Goal: Task Accomplishment & Management: Use online tool/utility

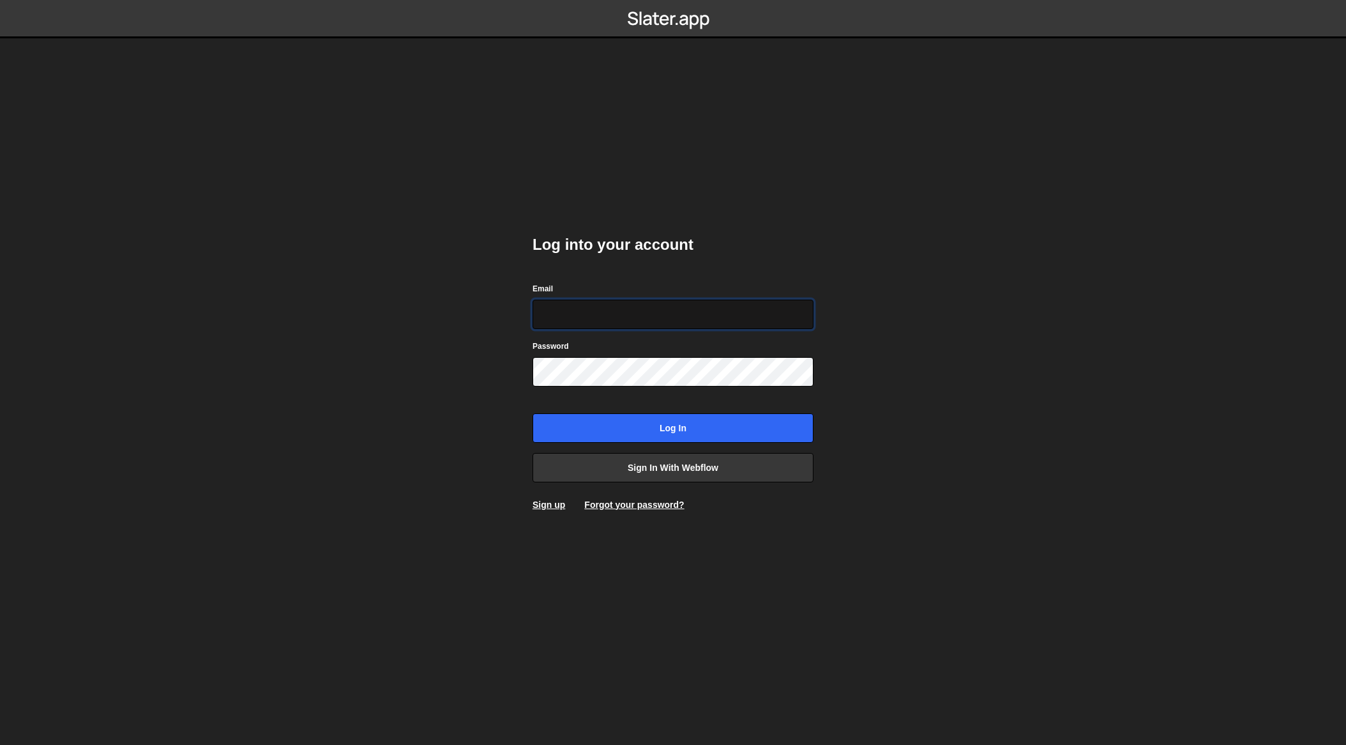
click at [574, 315] on input "Email" at bounding box center [673, 314] width 281 height 29
click at [712, 253] on h2 "Log into your account" at bounding box center [673, 244] width 281 height 20
click at [559, 315] on input "Email" at bounding box center [673, 314] width 281 height 29
type input "team@easiserv.com"
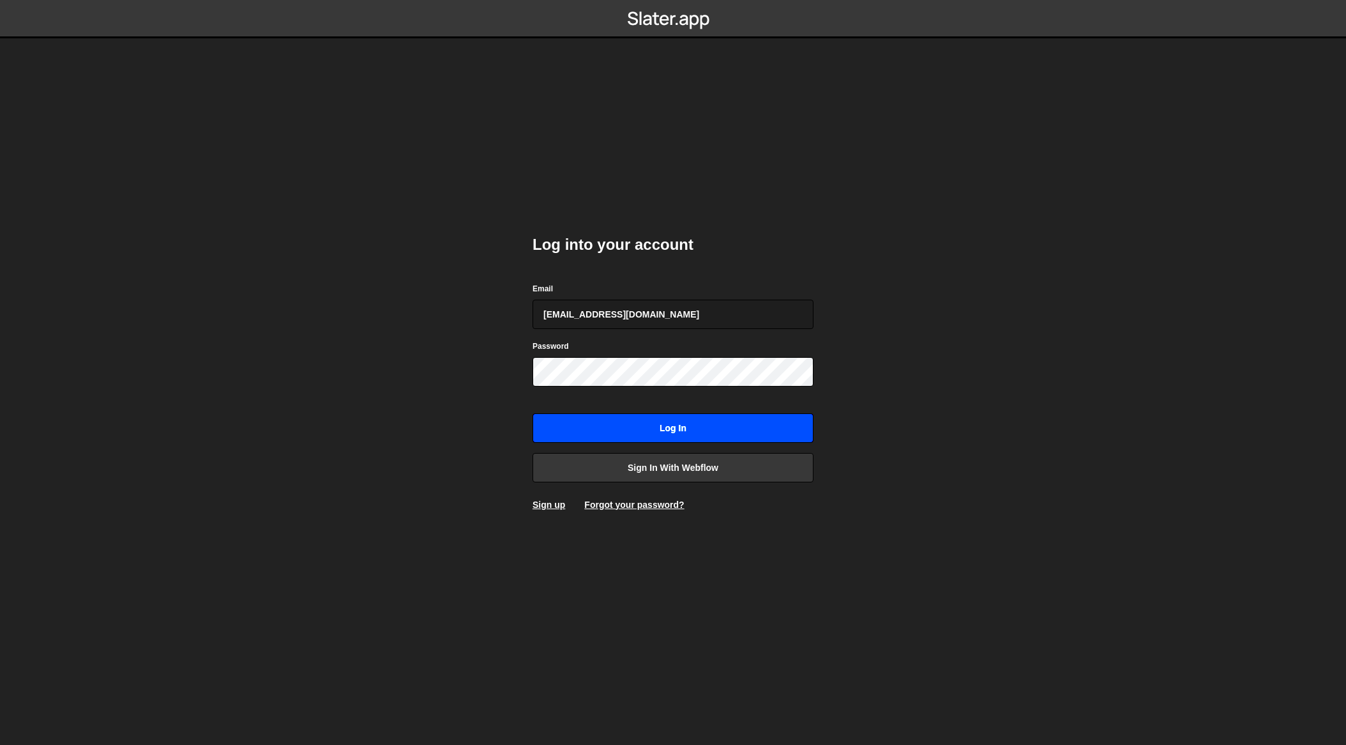
click at [761, 428] on input "Log in" at bounding box center [673, 427] width 281 height 29
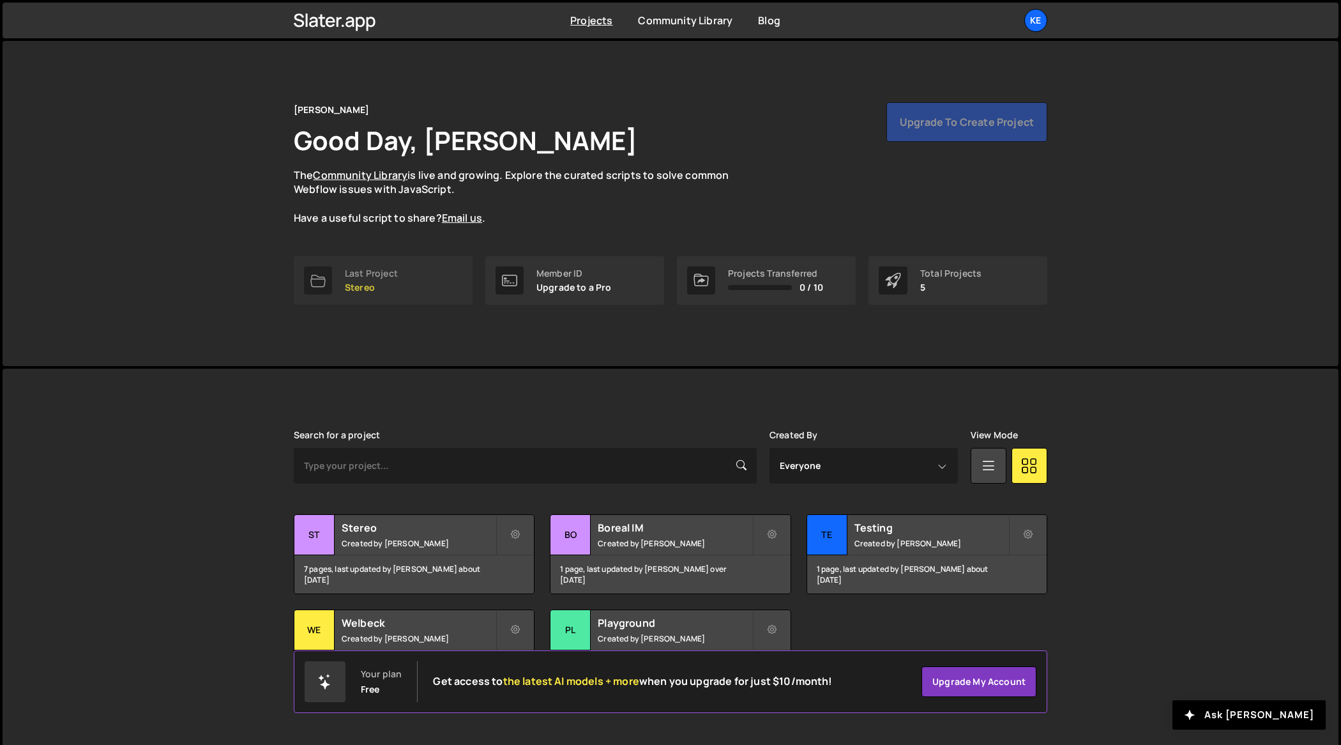
click at [405, 284] on link "Last Project Stereo" at bounding box center [383, 280] width 179 height 49
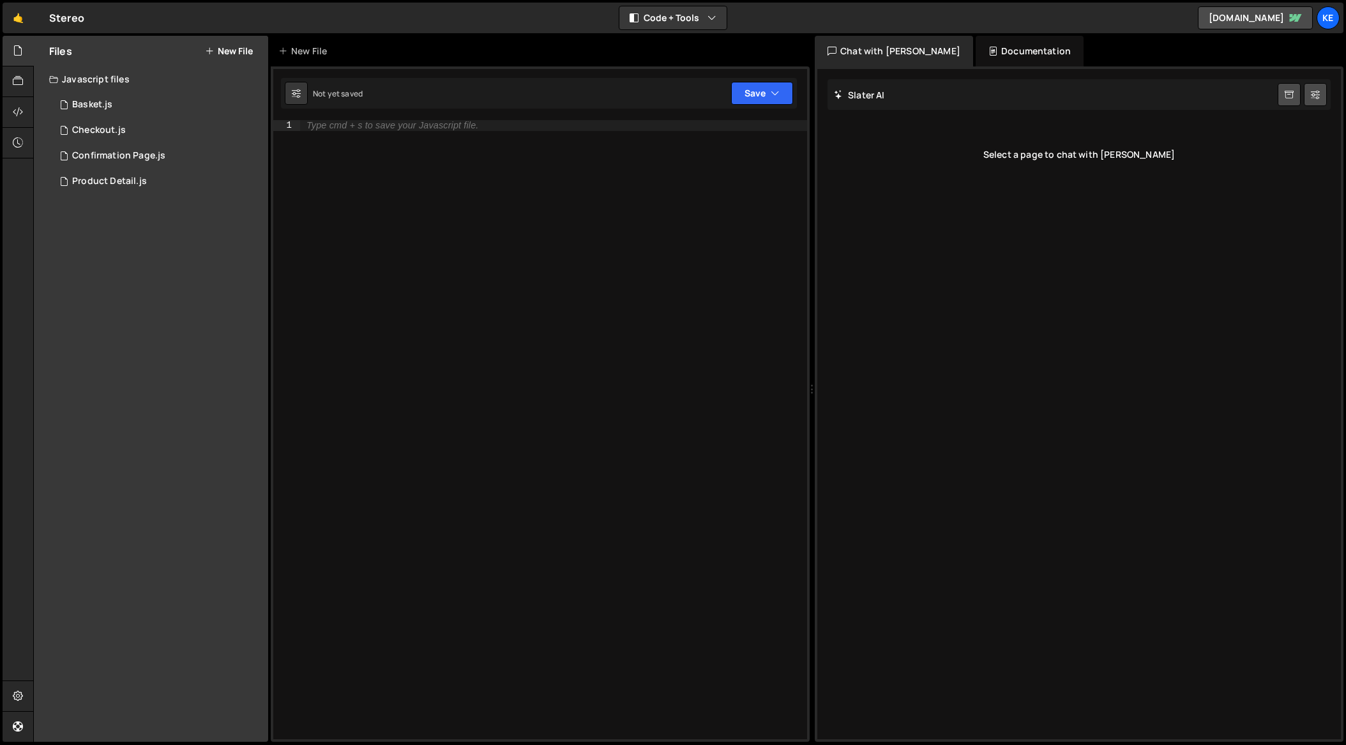
click at [413, 207] on div "Type cmd + s to save your Javascript file." at bounding box center [553, 440] width 507 height 640
click at [216, 50] on button "New File" at bounding box center [229, 51] width 48 height 10
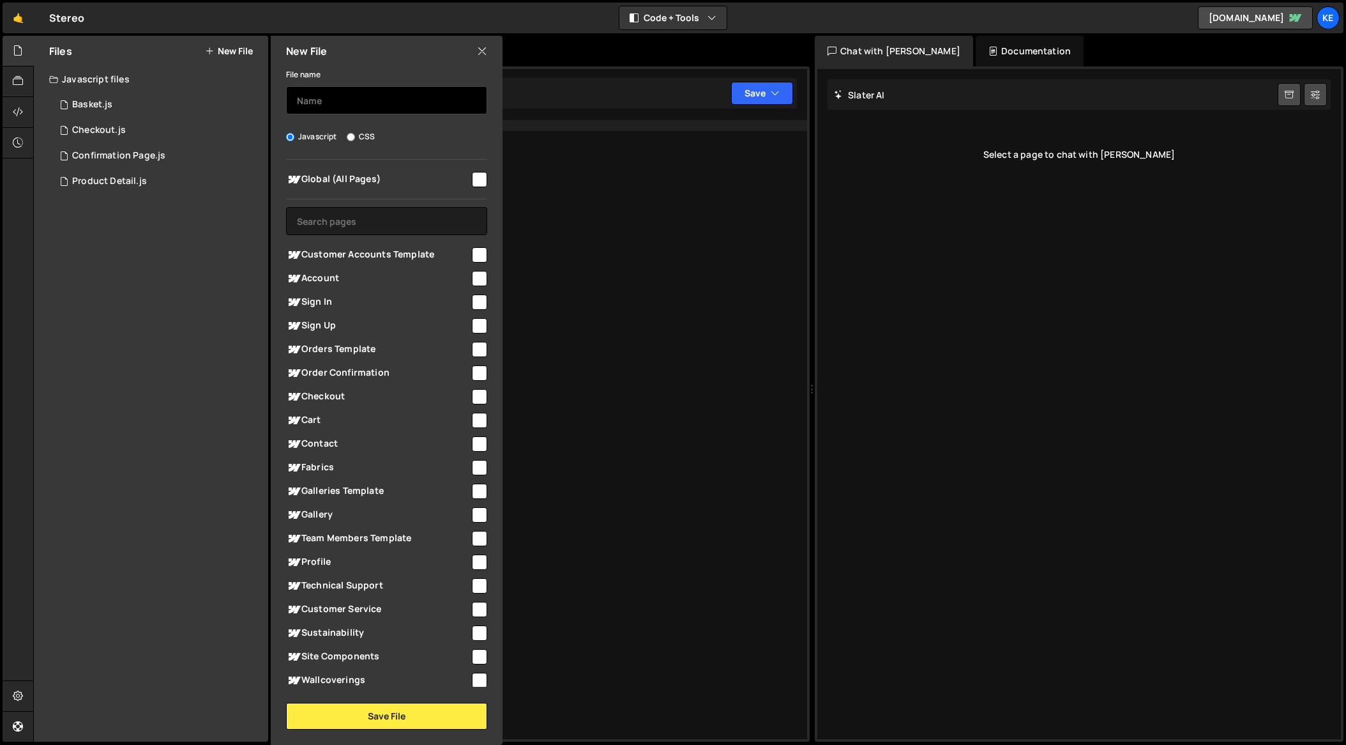
click at [354, 100] on input "text" at bounding box center [386, 100] width 201 height 28
type input "navigation"
click at [364, 715] on button "Save File" at bounding box center [386, 716] width 201 height 27
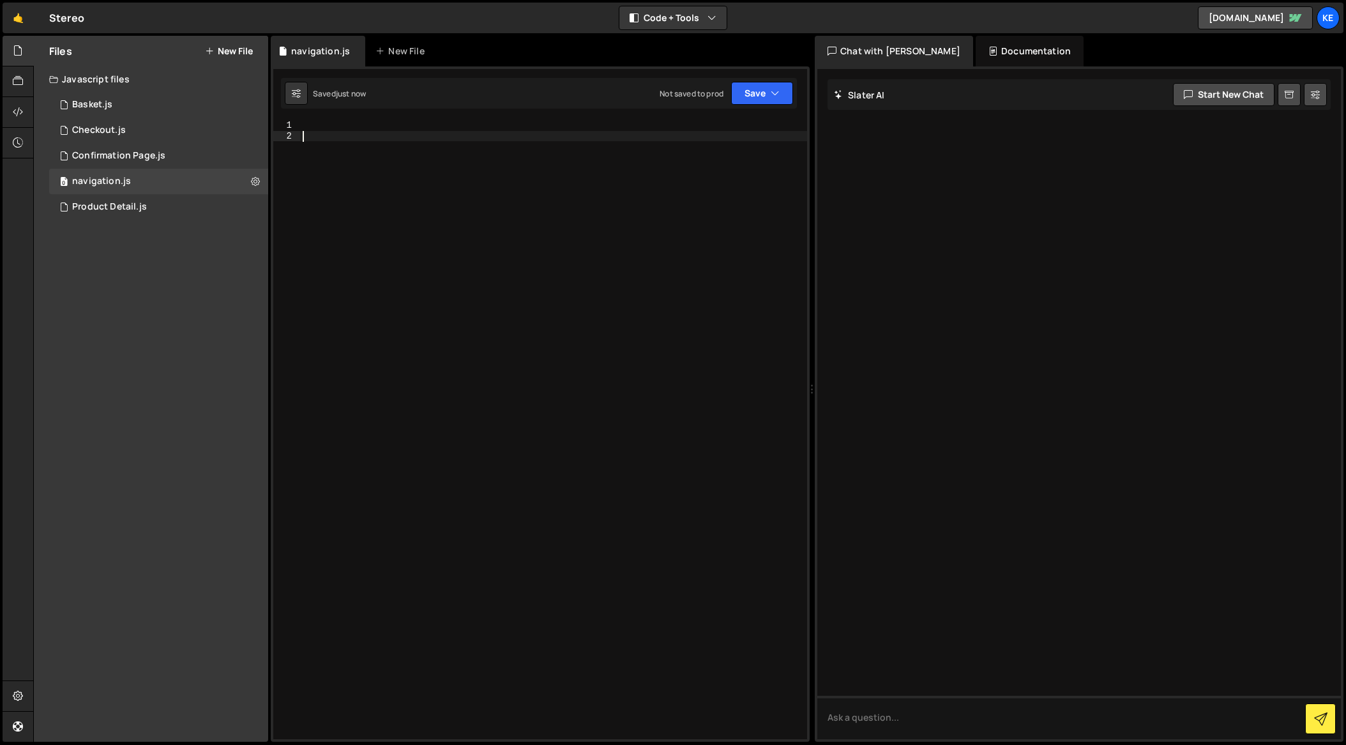
click at [453, 154] on div at bounding box center [553, 440] width 507 height 640
click at [434, 141] on div at bounding box center [553, 440] width 507 height 640
click at [294, 95] on icon at bounding box center [296, 93] width 9 height 13
select select "editor"
select select "ace/theme/monokai"
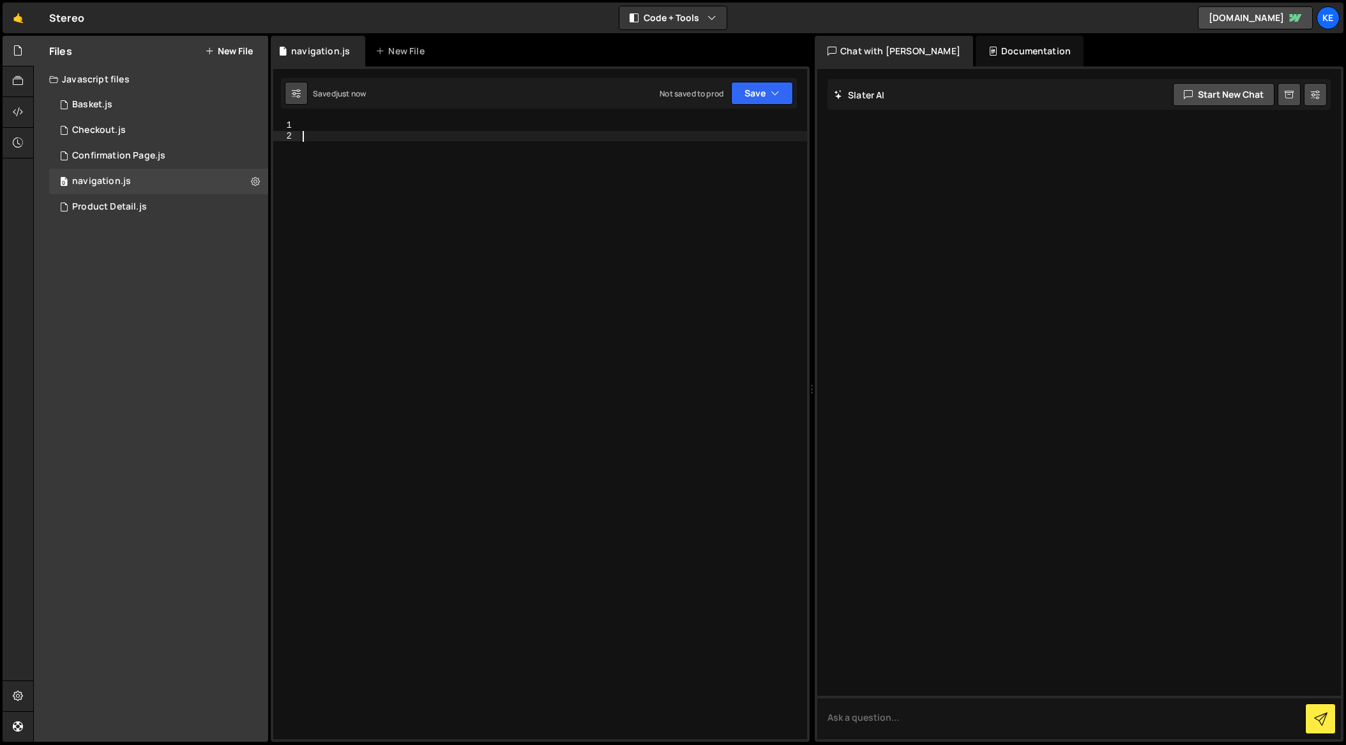
type input "14"
checkbox input "true"
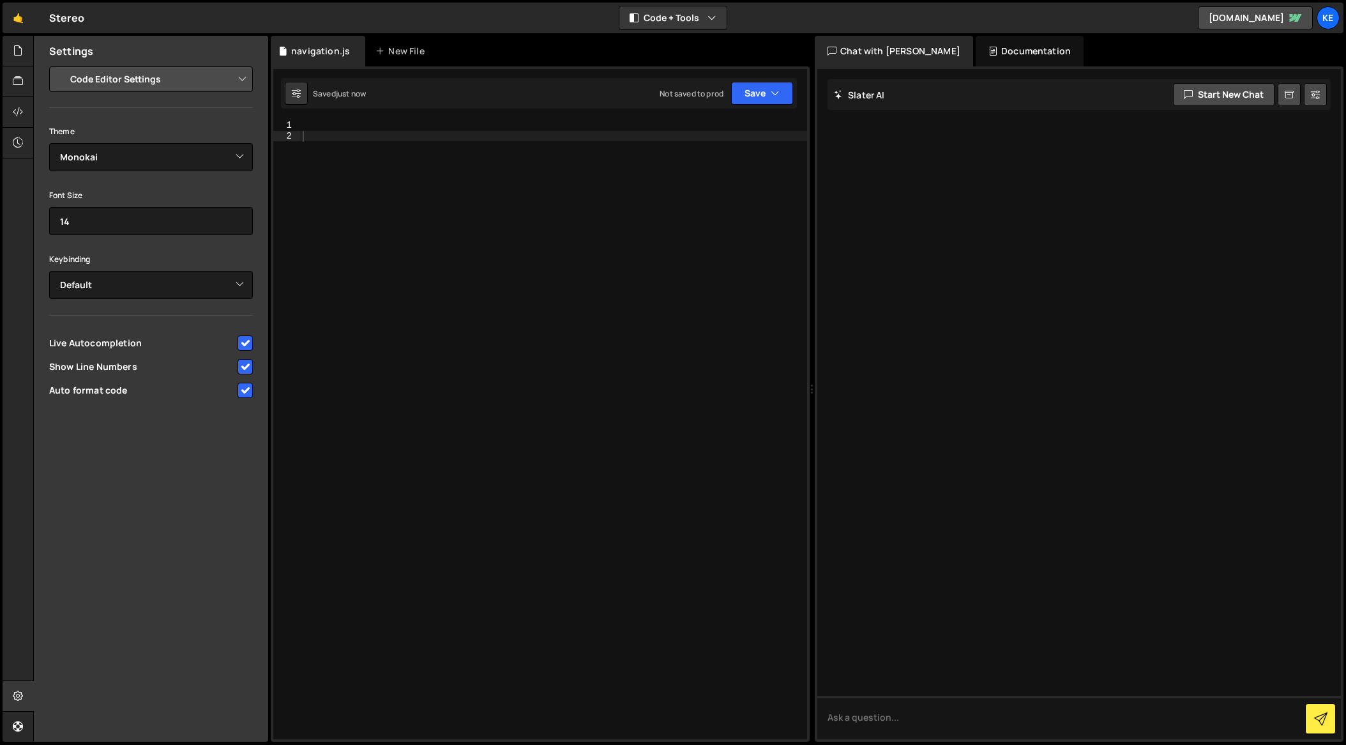
click at [141, 81] on select "Project Settings Code Editor Settings Chat Settings" at bounding box center [153, 79] width 187 height 28
click at [19, 49] on icon at bounding box center [18, 50] width 10 height 14
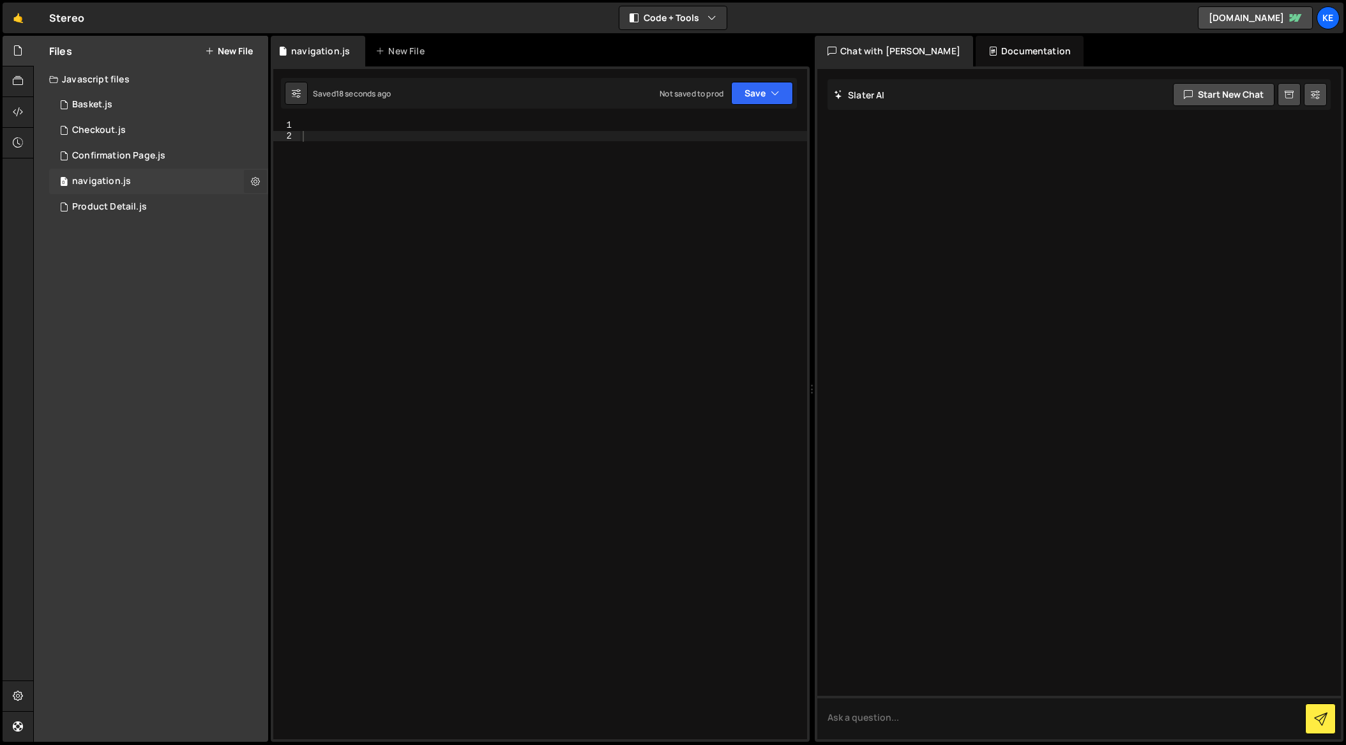
click at [254, 181] on icon at bounding box center [255, 181] width 9 height 12
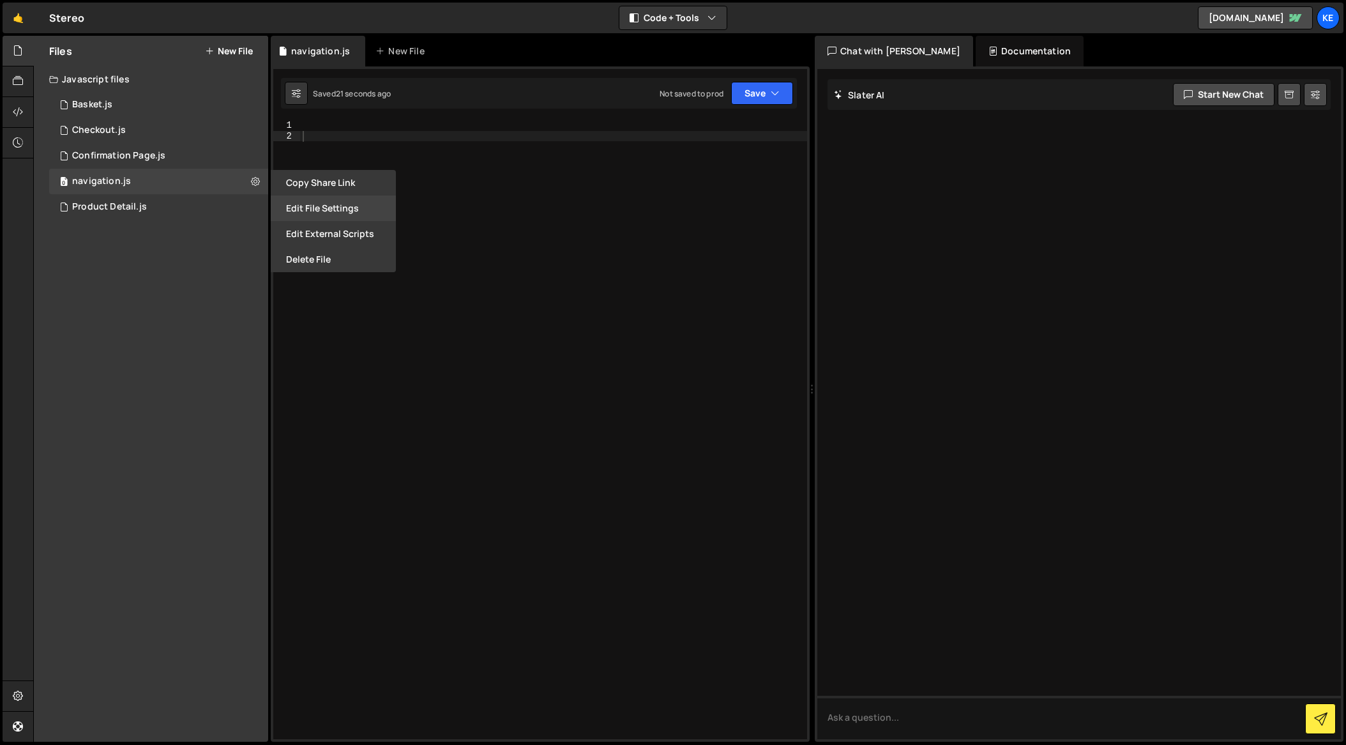
click at [356, 206] on button "Edit File Settings" at bounding box center [333, 208] width 125 height 26
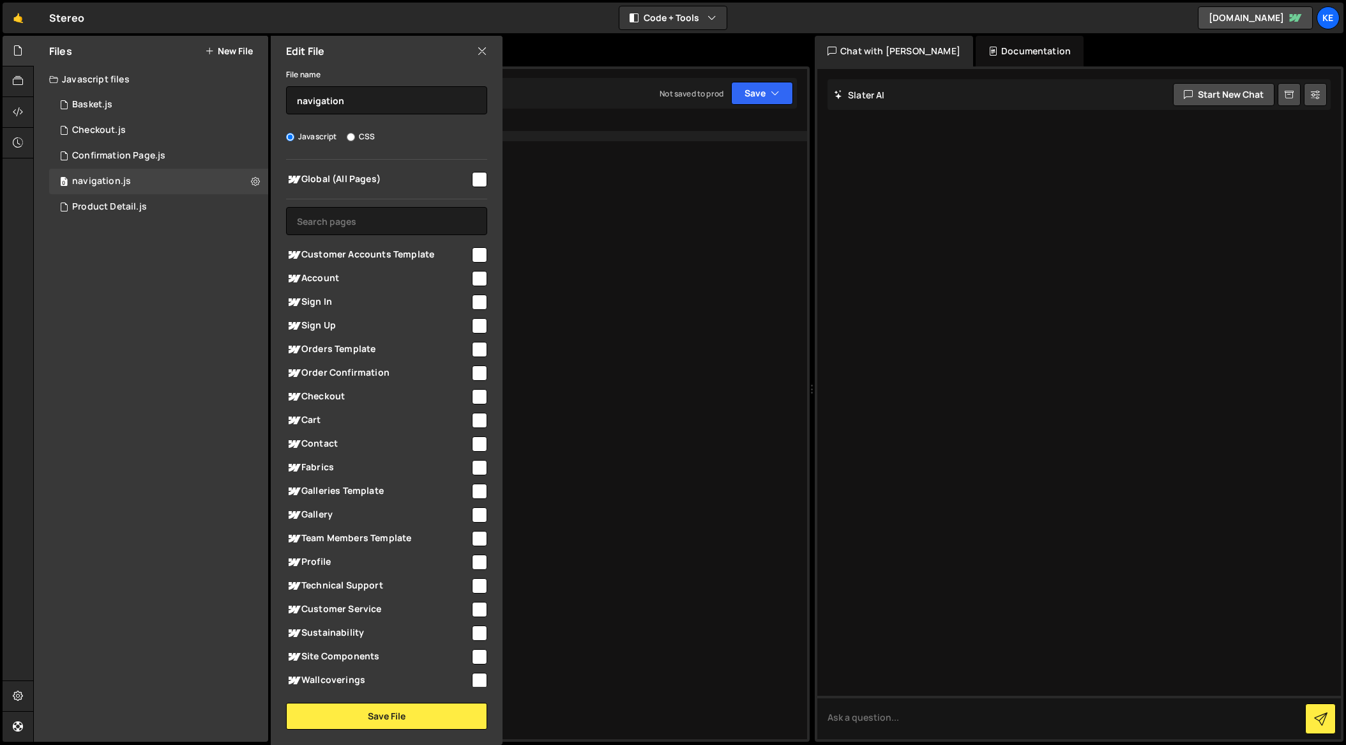
click at [478, 178] on input "checkbox" at bounding box center [479, 179] width 15 height 15
checkbox input "true"
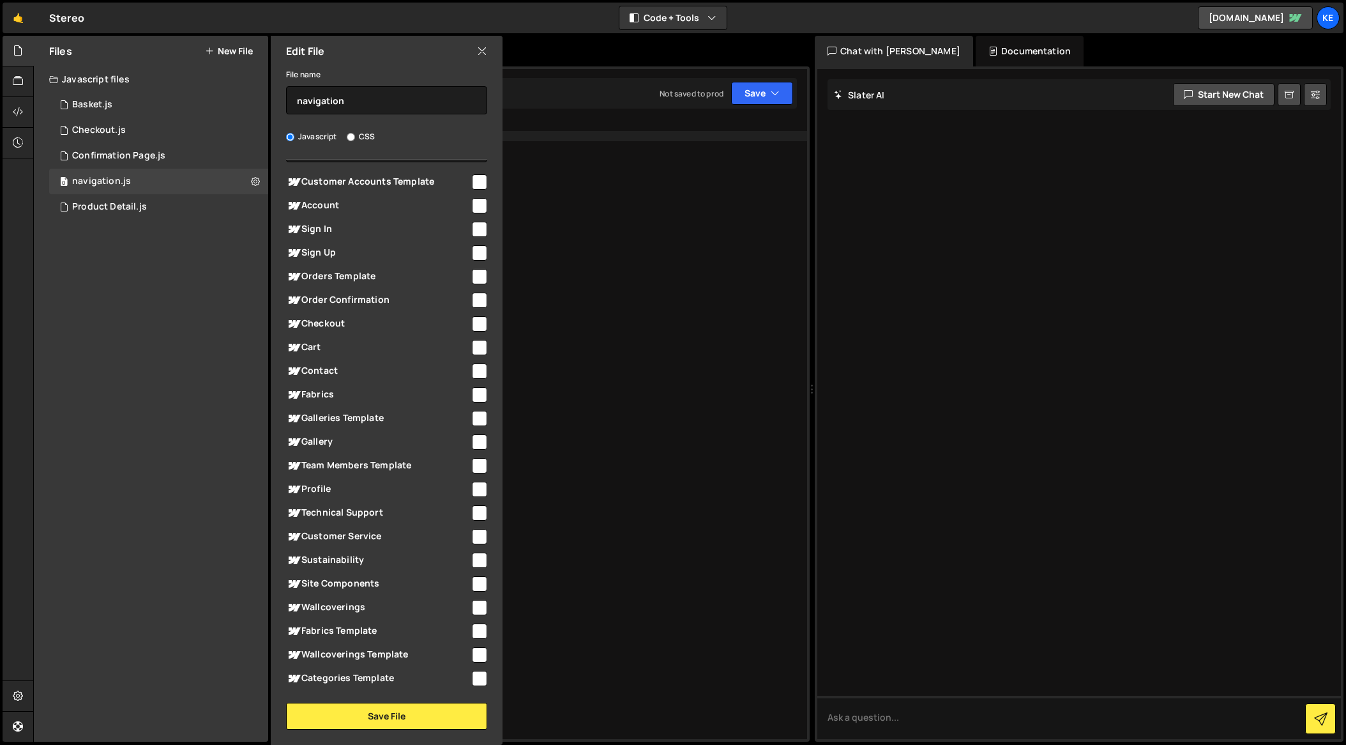
scroll to position [213, 0]
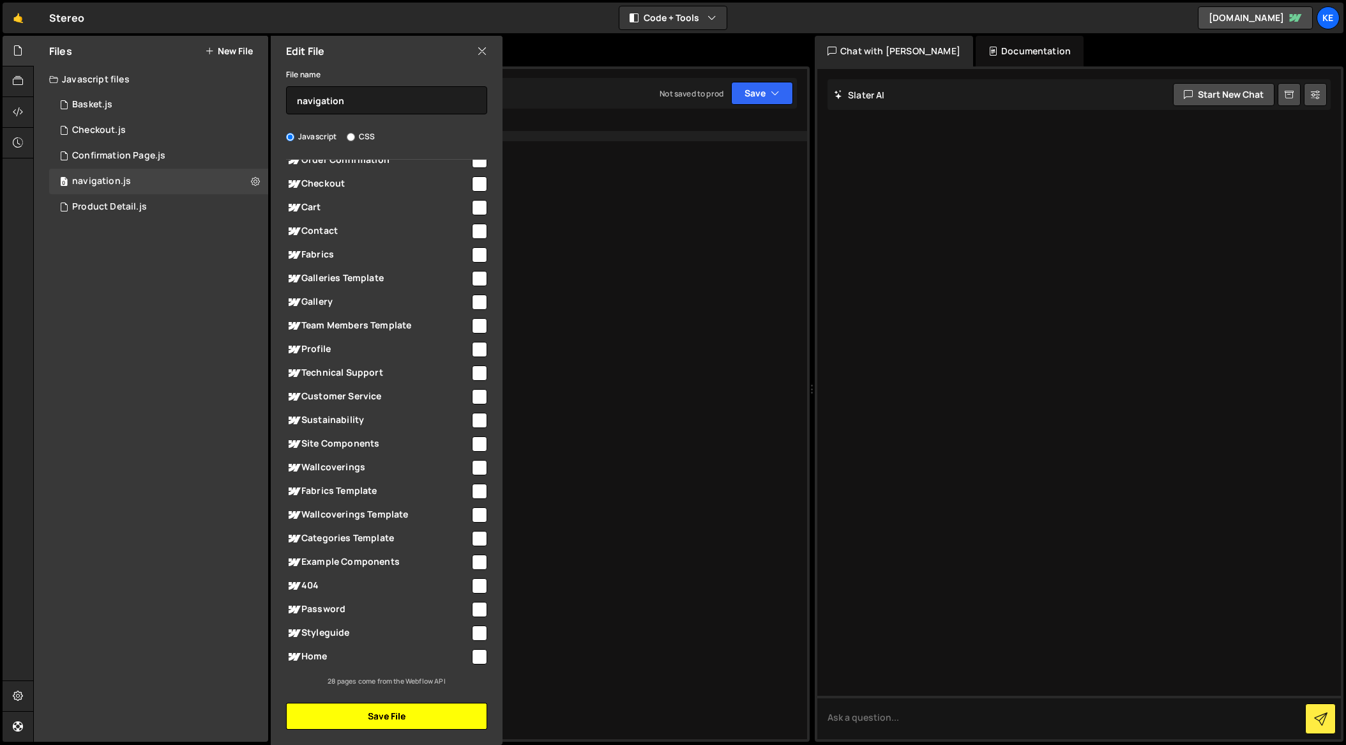
click at [395, 713] on button "Save File" at bounding box center [386, 716] width 201 height 27
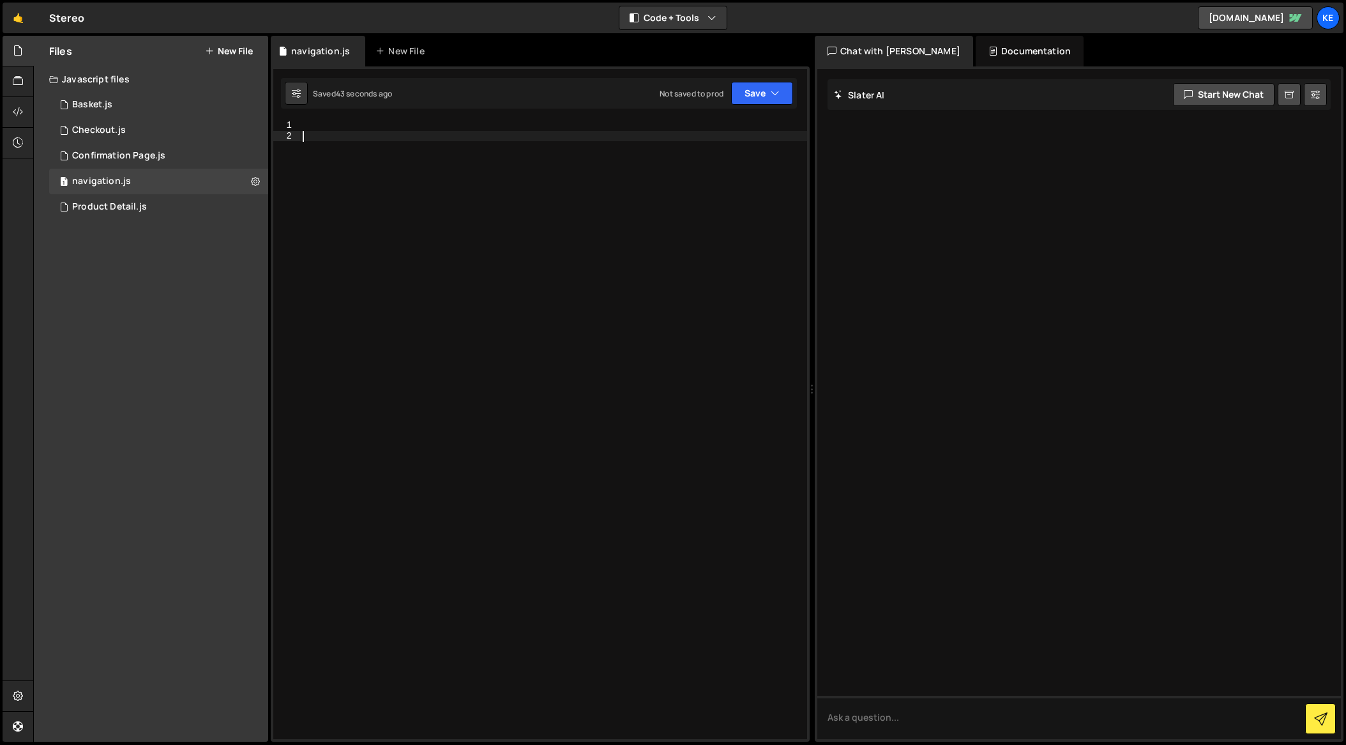
click at [399, 151] on div at bounding box center [553, 440] width 507 height 640
paste textarea "});"
type textarea "});"
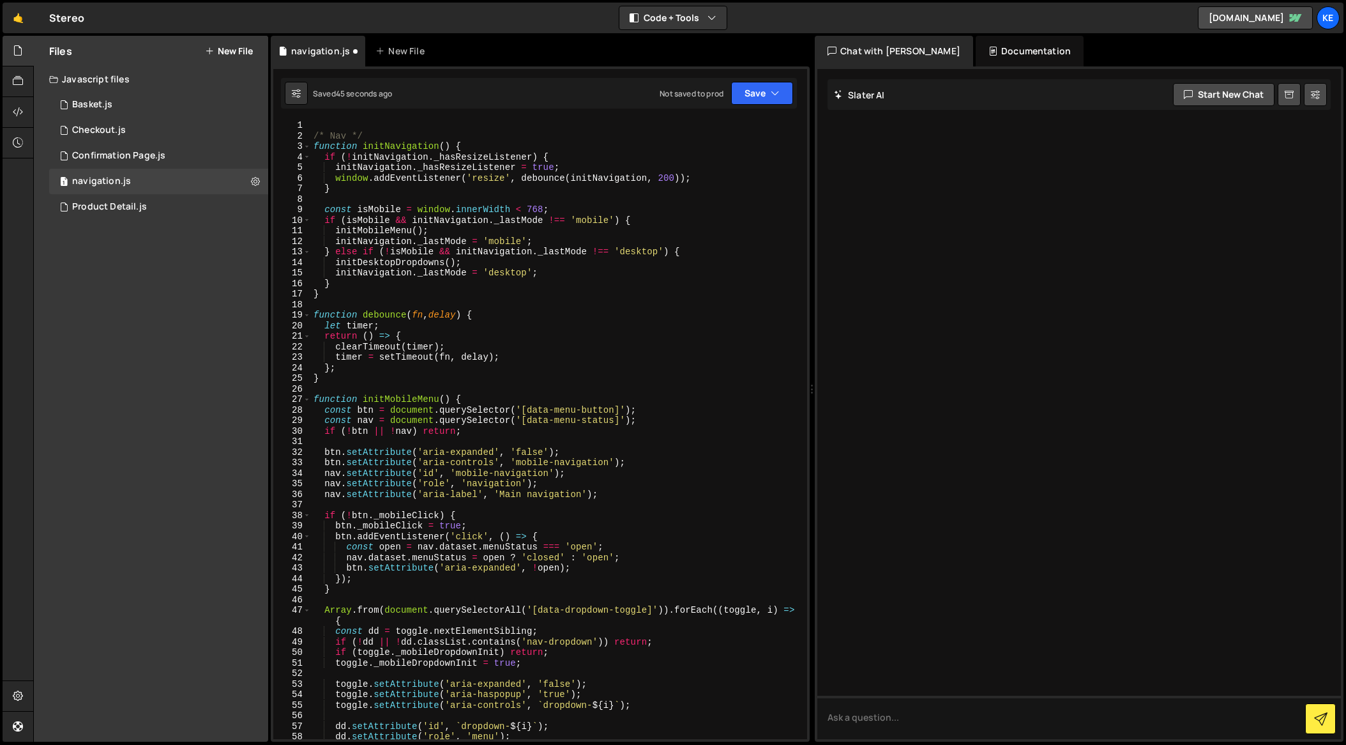
scroll to position [0, 0]
click at [331, 119] on div "1 Type cmd + s to save your Javascript file. הההההההההההההההההההההההההההההההההה…" at bounding box center [540, 403] width 539 height 675
click at [330, 125] on div "/* Nav */ function initNavigation ( ) { if ( ! initNavigation . _hasResizeListe…" at bounding box center [556, 440] width 491 height 640
type textarea "/* Nav */"
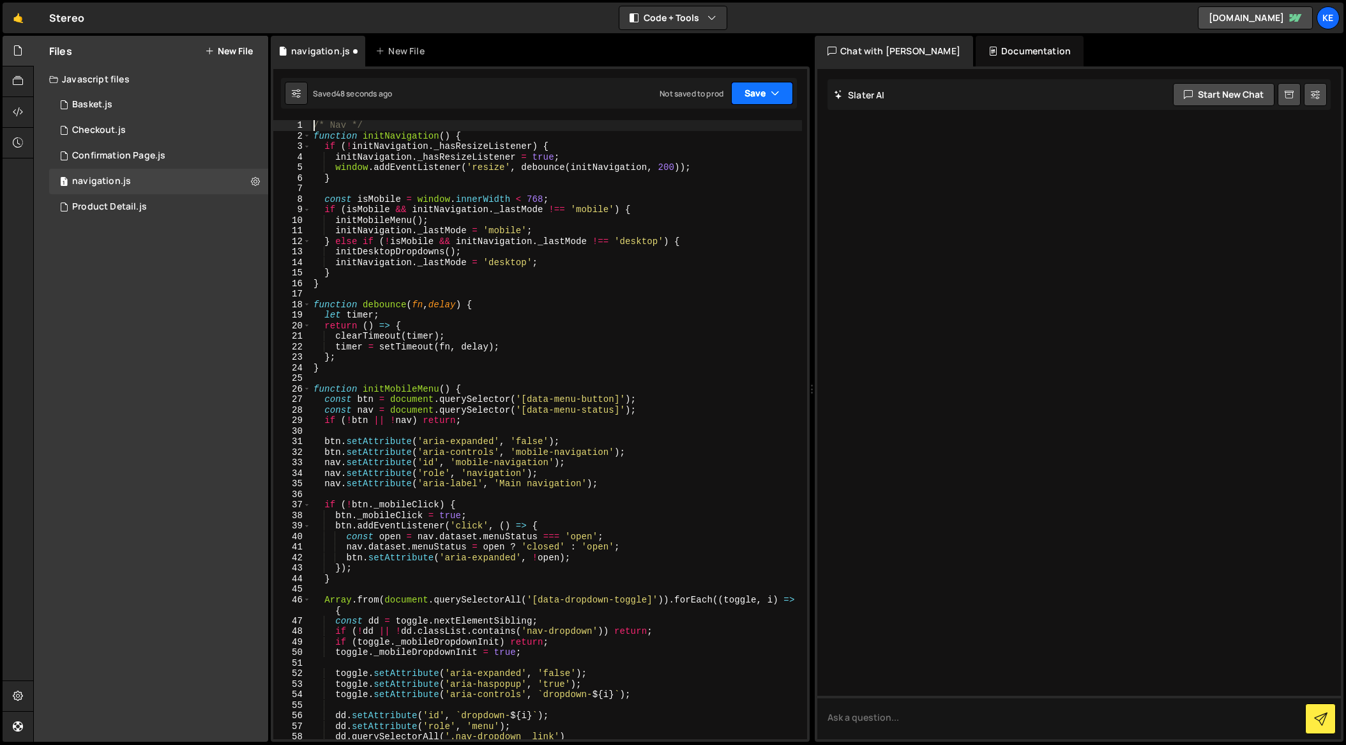
click at [757, 100] on button "Save" at bounding box center [762, 93] width 62 height 23
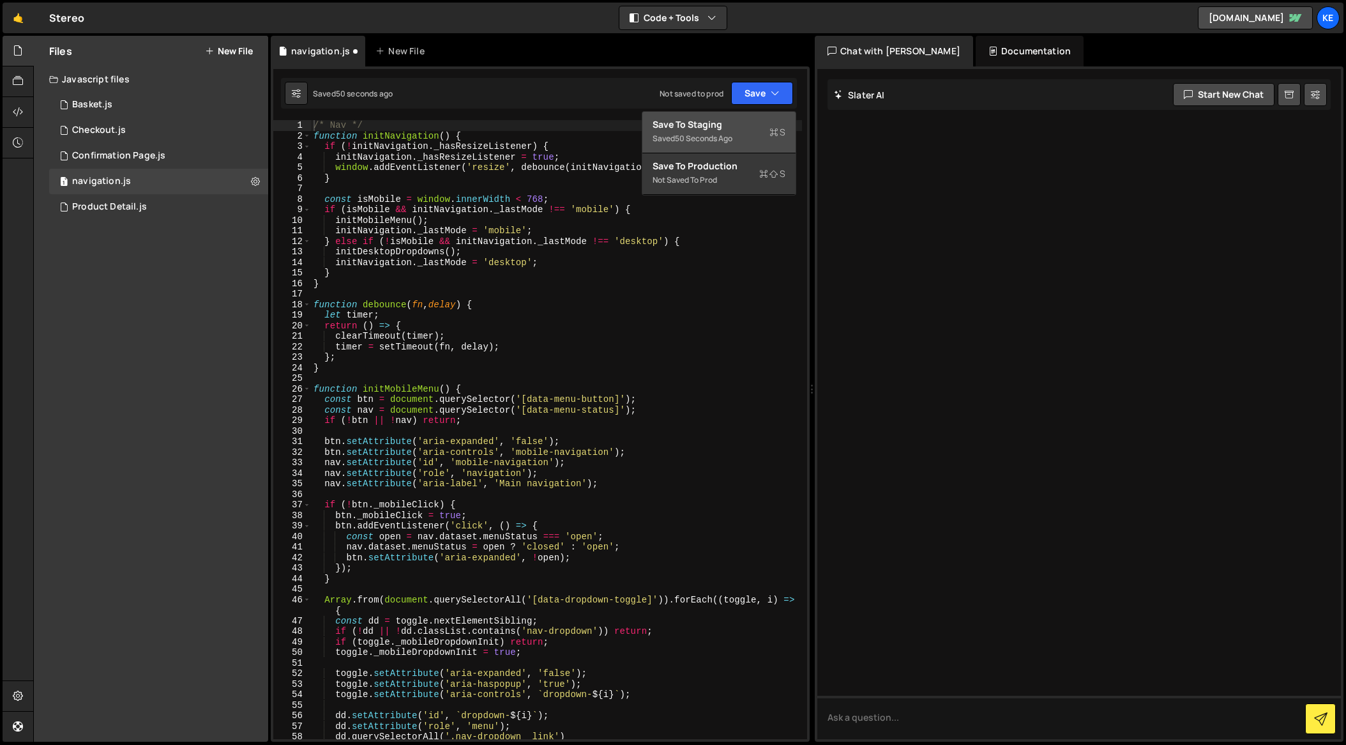
click at [738, 130] on div "Save to Staging S" at bounding box center [719, 124] width 133 height 13
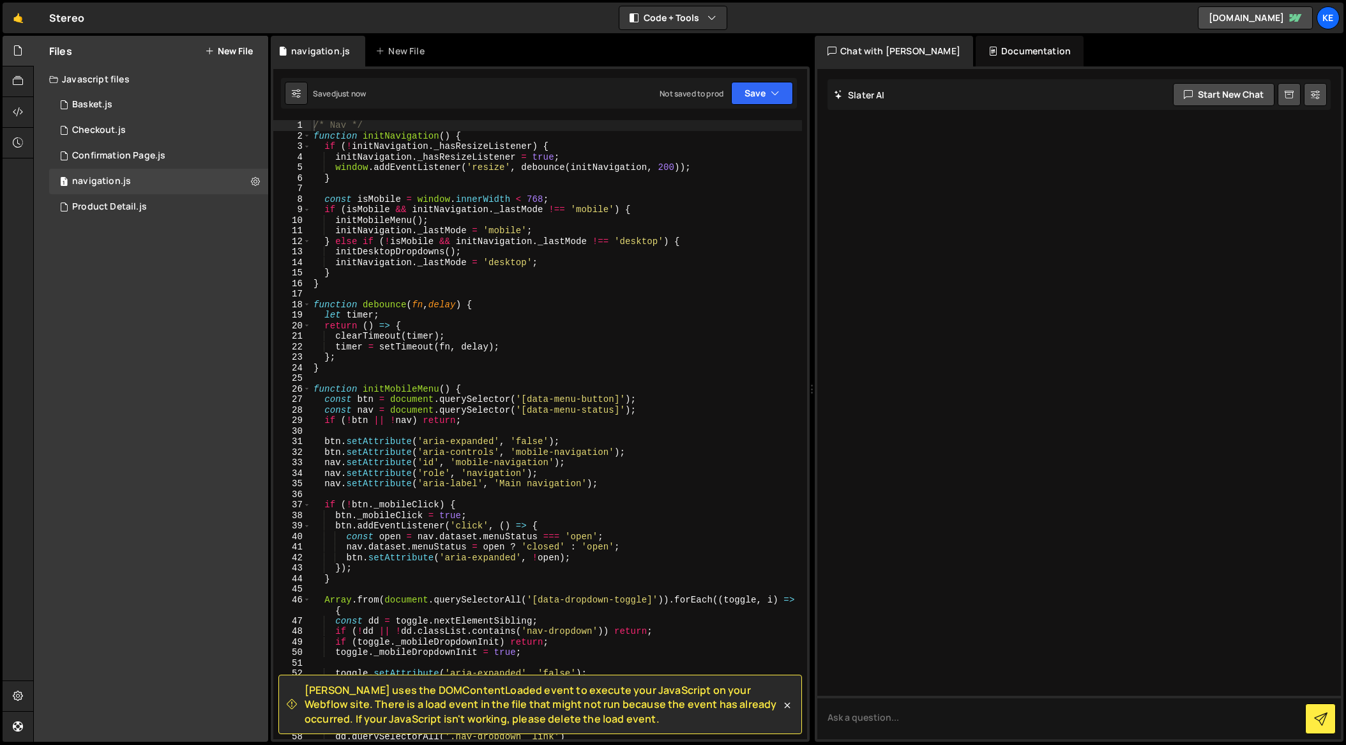
click at [218, 50] on button "New File" at bounding box center [229, 51] width 48 height 10
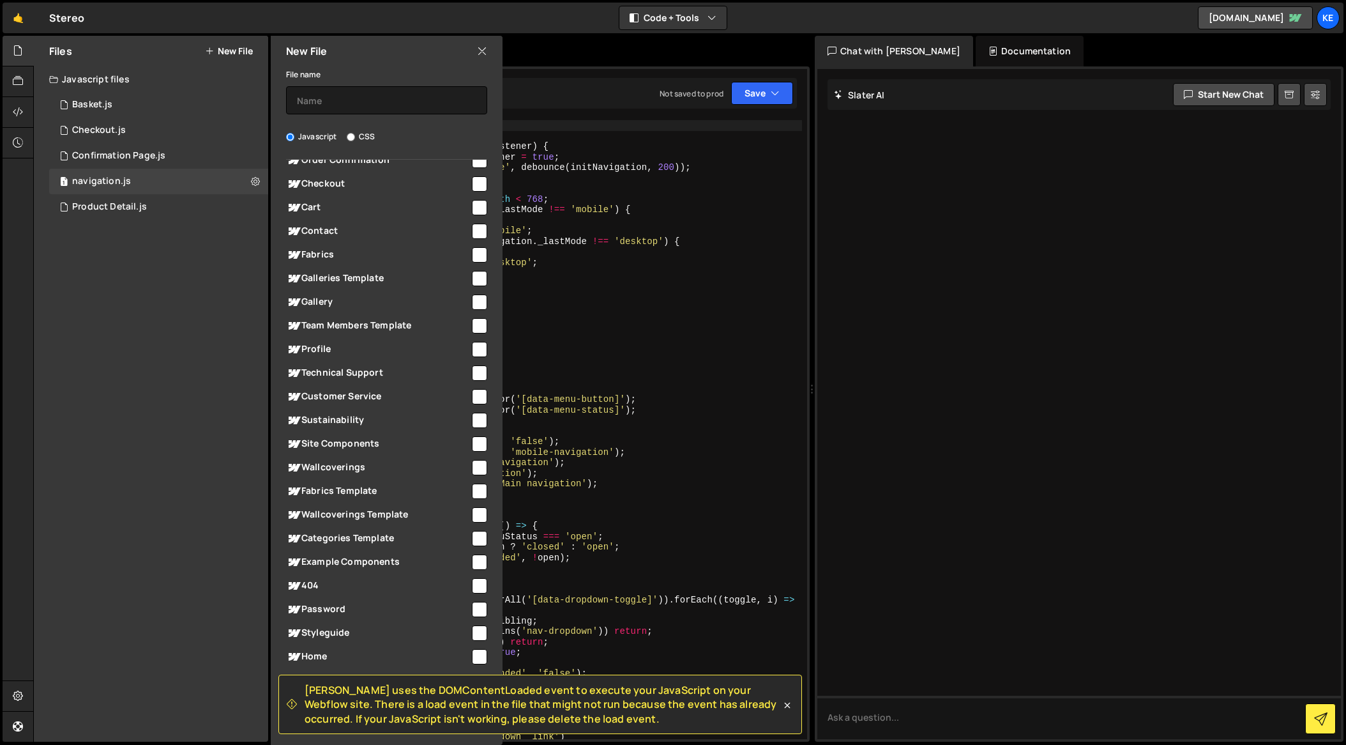
drag, startPoint x: 355, startPoint y: 127, endPoint x: 346, endPoint y: 141, distance: 16.7
click at [355, 127] on div "File name Javascript CSS Global (All Pages) Save File" at bounding box center [387, 397] width 232 height 663
click at [354, 133] on input "CSS" at bounding box center [351, 137] width 8 height 8
radio input "true"
click at [354, 106] on input "text" at bounding box center [386, 100] width 201 height 28
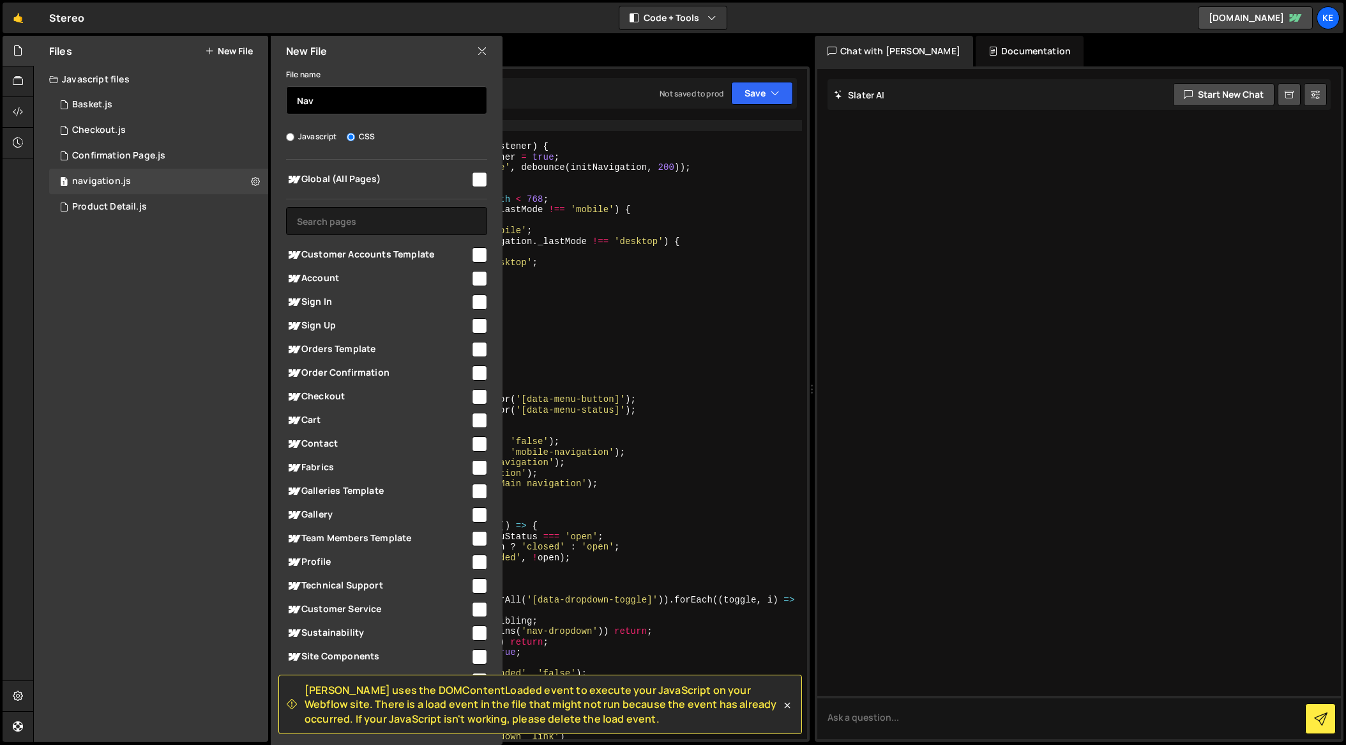
type input "Nav"
click at [474, 179] on input "checkbox" at bounding box center [479, 179] width 15 height 15
checkbox input "true"
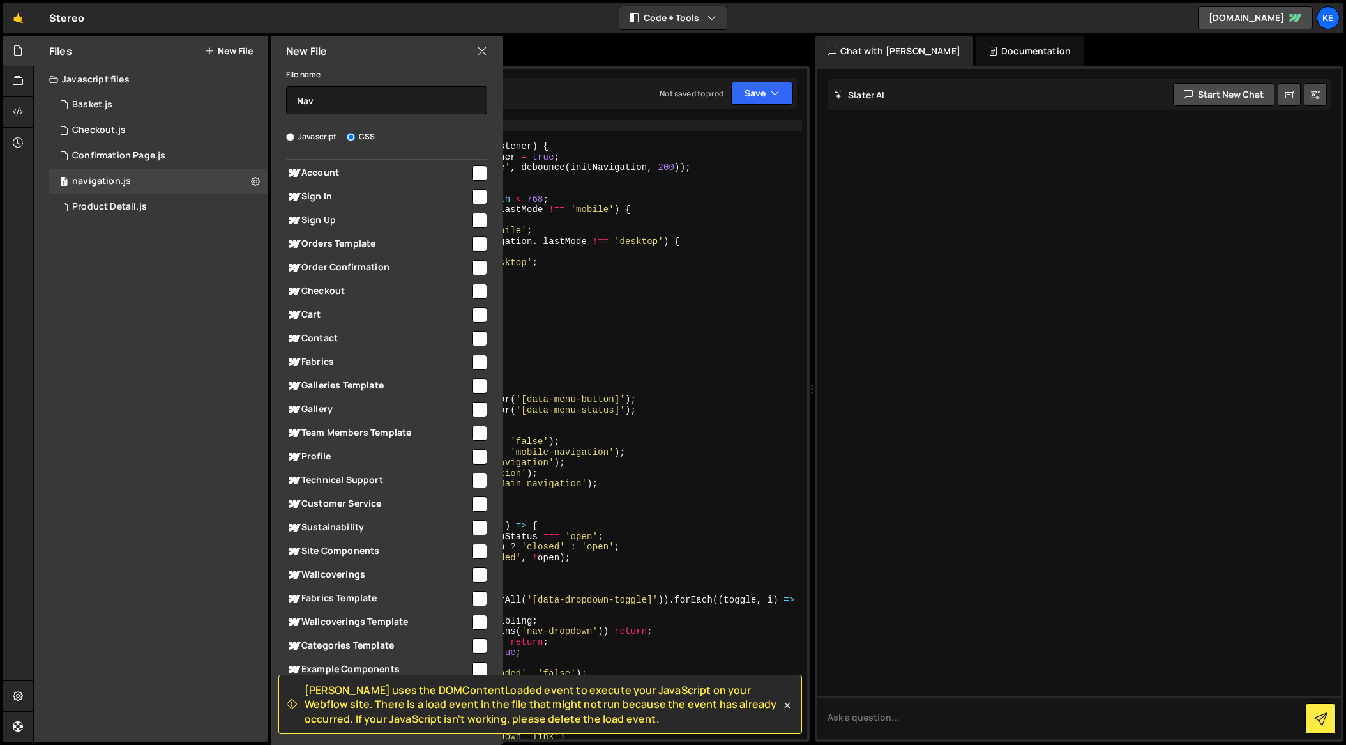
scroll to position [213, 0]
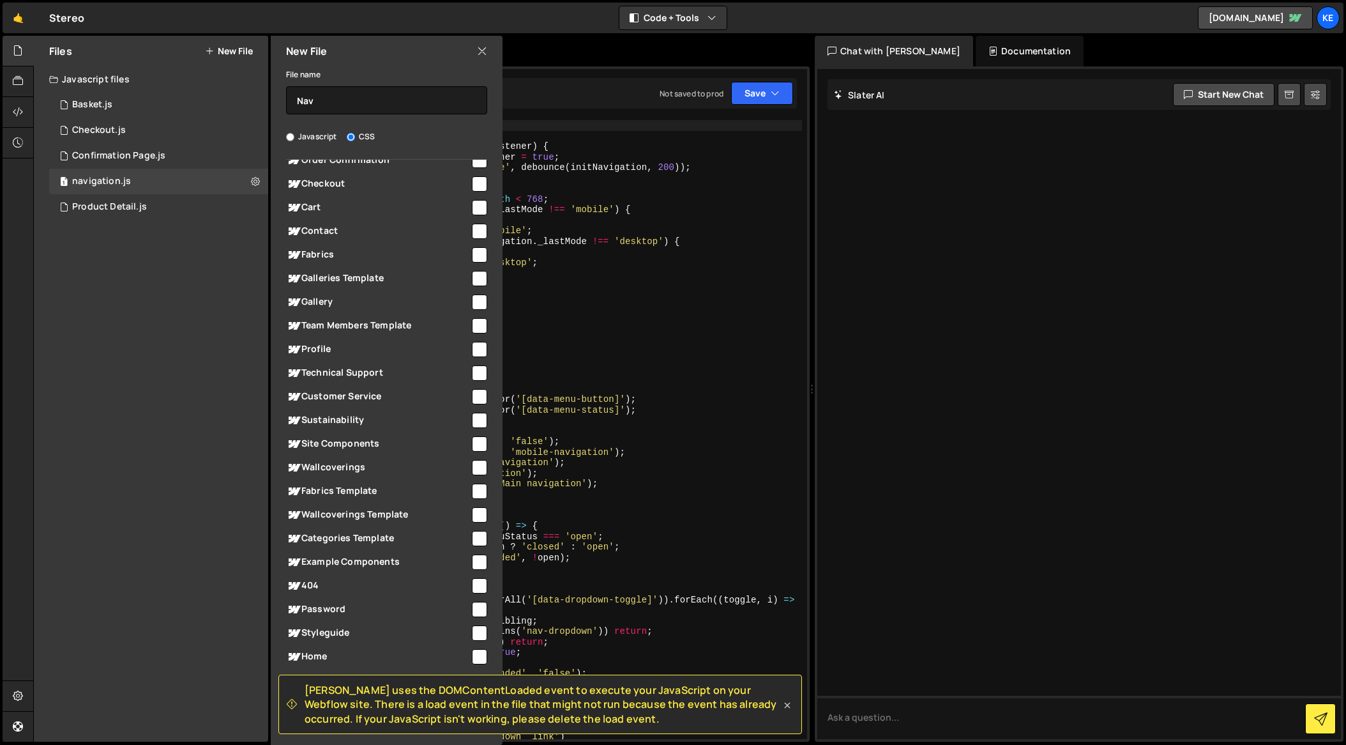
click at [788, 706] on icon at bounding box center [788, 705] width 6 height 6
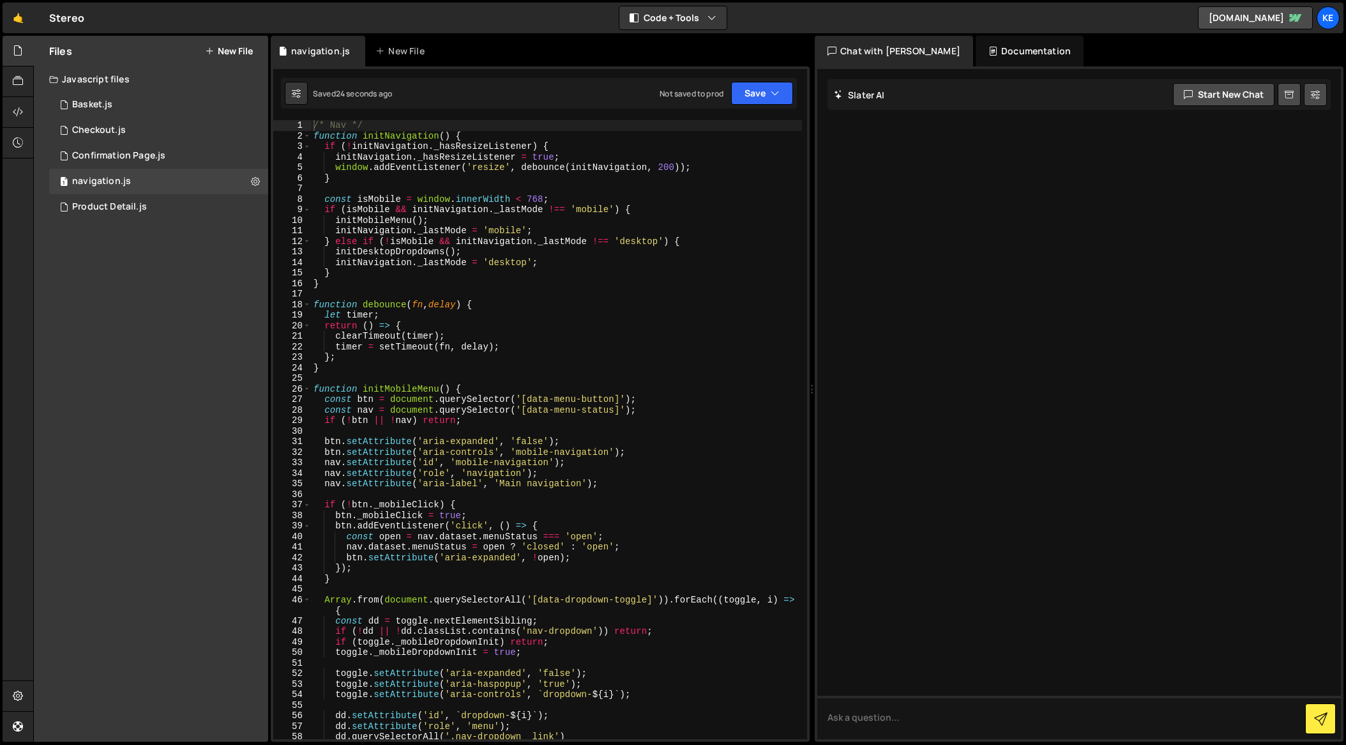
click at [231, 59] on div "Files New File" at bounding box center [151, 51] width 234 height 31
click at [236, 56] on button "New File" at bounding box center [229, 51] width 48 height 10
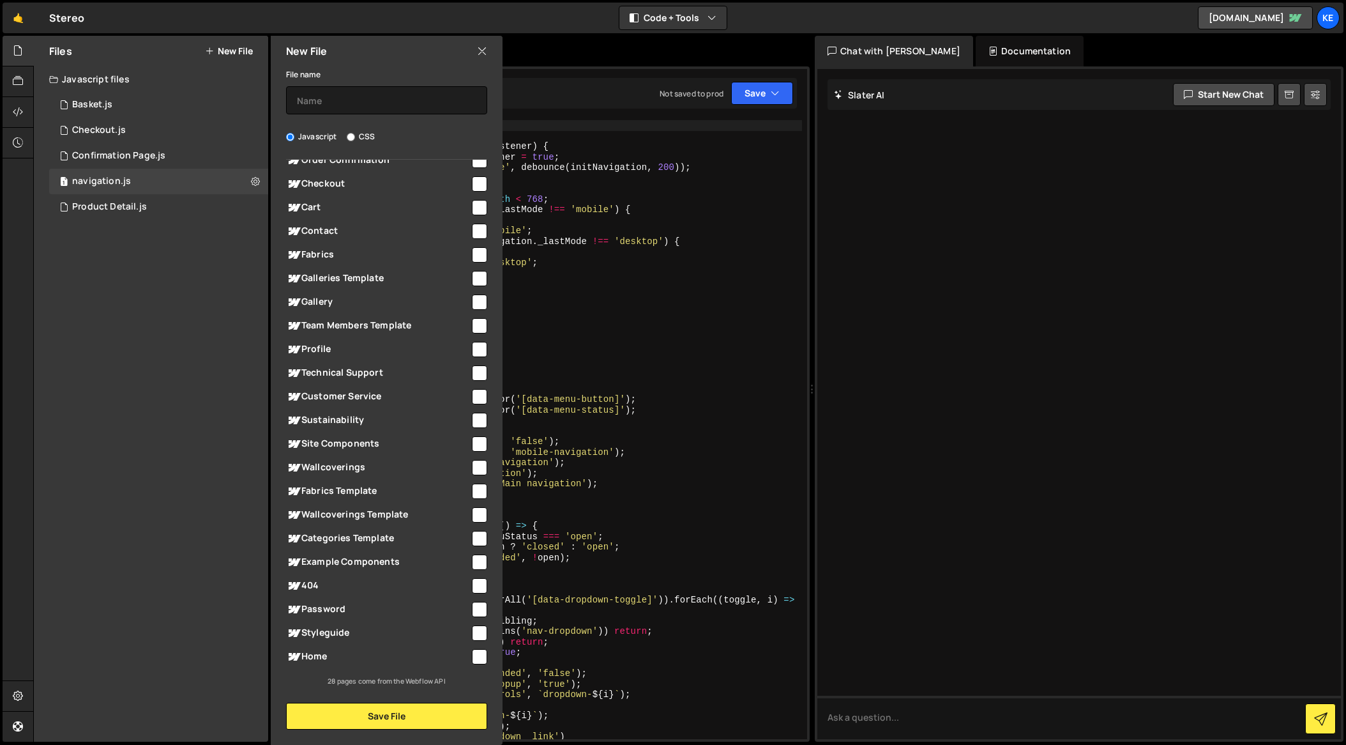
click at [352, 142] on label "CSS" at bounding box center [361, 136] width 28 height 13
click at [352, 141] on input "CSS" at bounding box center [351, 137] width 8 height 8
radio input "true"
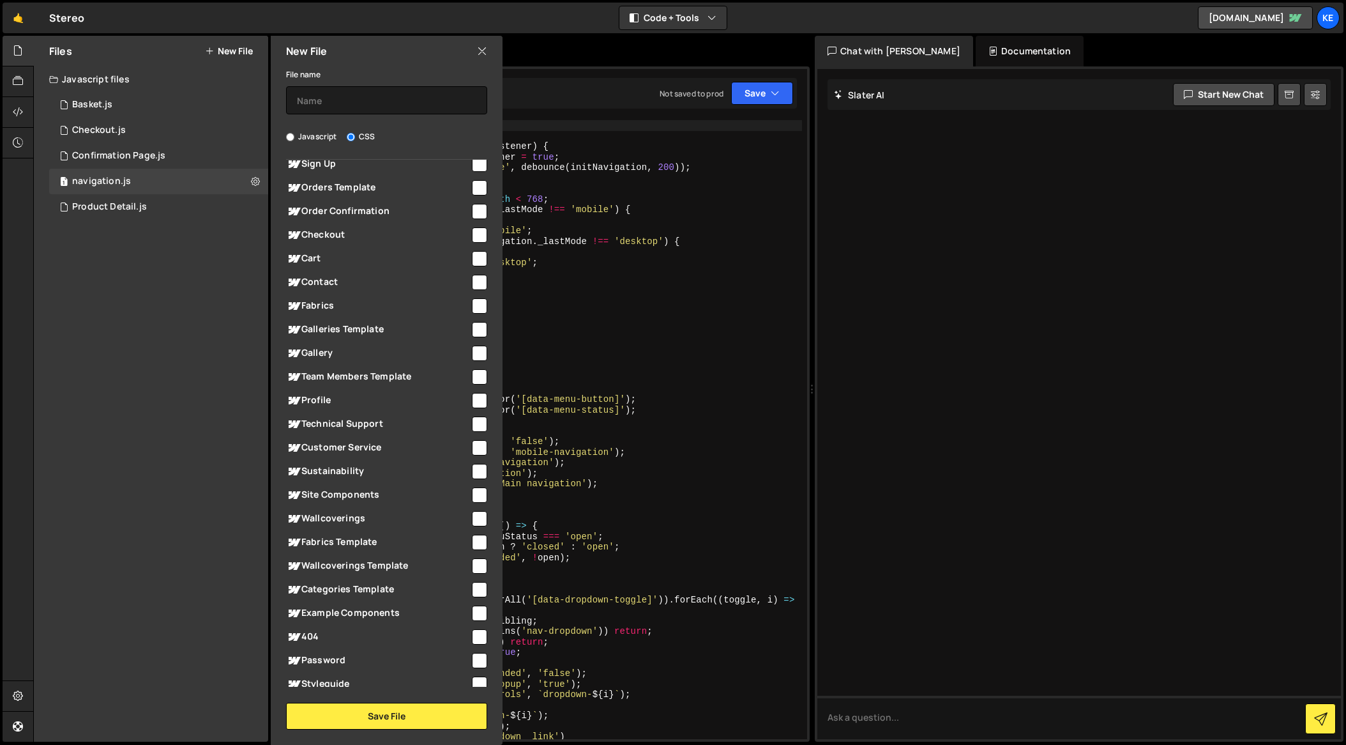
scroll to position [0, 0]
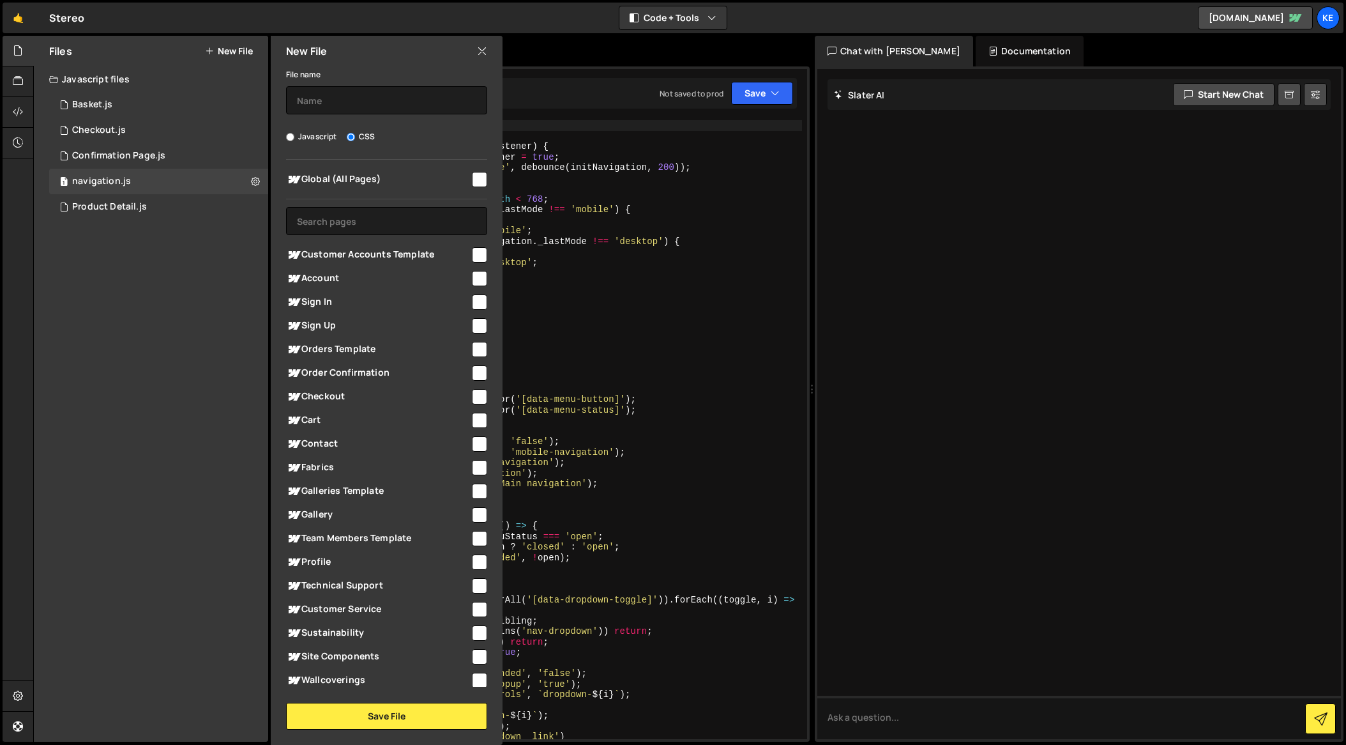
click at [472, 180] on input "checkbox" at bounding box center [479, 179] width 15 height 15
checkbox input "true"
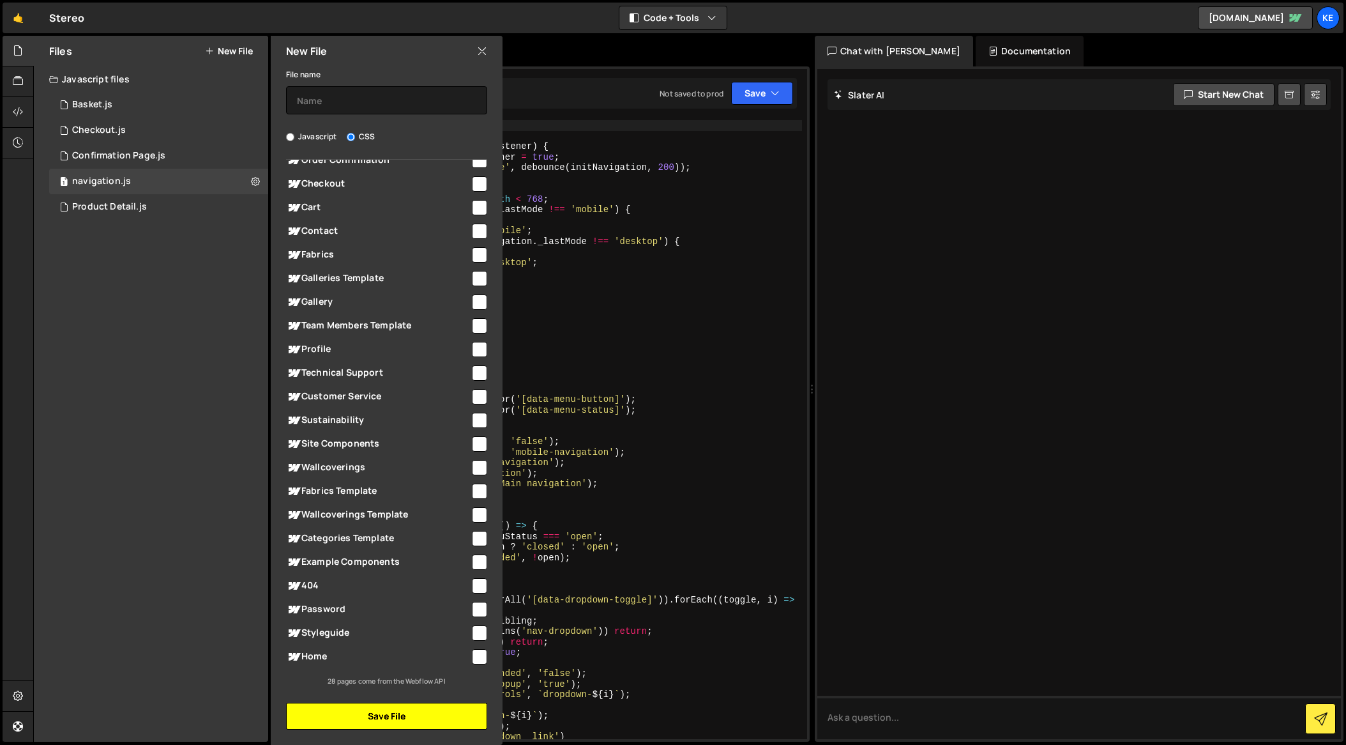
click at [417, 722] on button "Save File" at bounding box center [386, 716] width 201 height 27
click at [335, 99] on input "text" at bounding box center [386, 100] width 201 height 28
type input "n"
type input "Nav"
click at [389, 712] on button "Save File" at bounding box center [386, 716] width 201 height 27
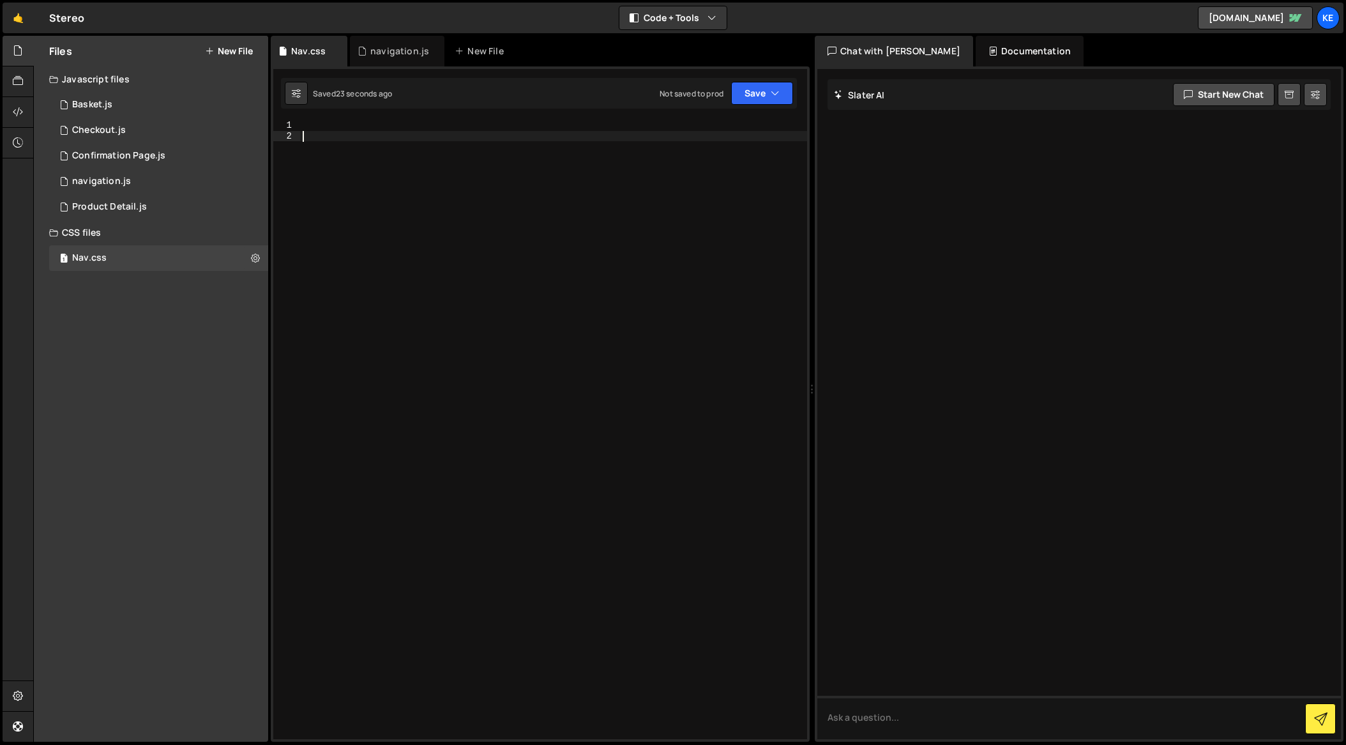
drag, startPoint x: 438, startPoint y: 229, endPoint x: 446, endPoint y: 225, distance: 10.0
click at [438, 229] on div at bounding box center [553, 440] width 507 height 640
paste textarea "}"
type textarea "}"
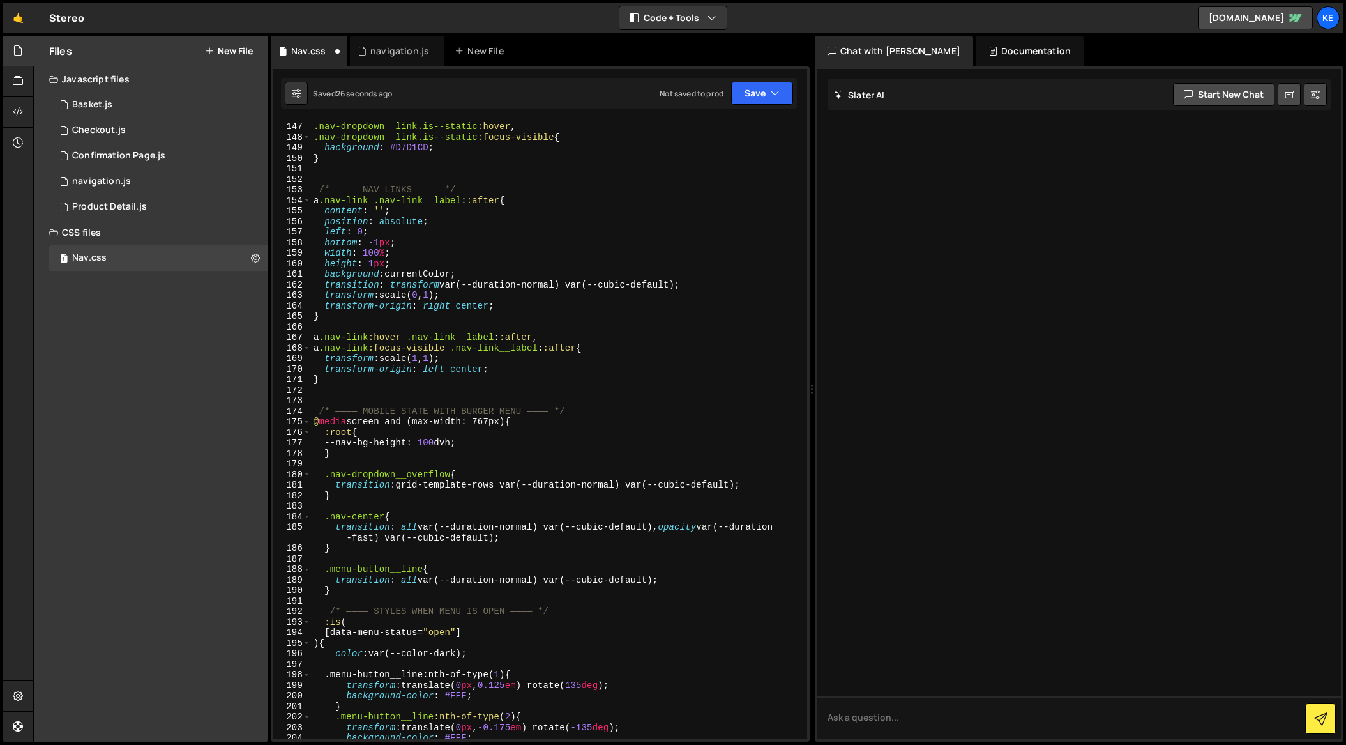
scroll to position [1706, 0]
click at [765, 94] on button "Save" at bounding box center [762, 93] width 62 height 23
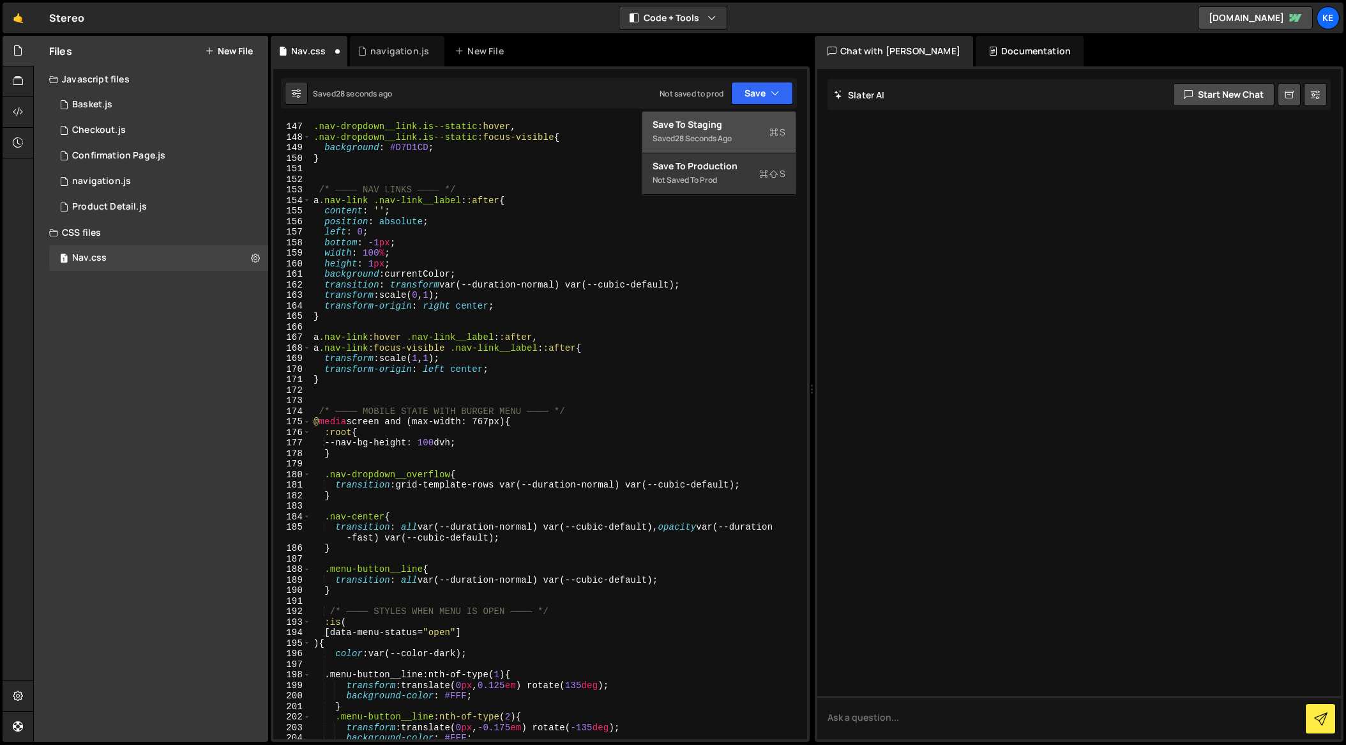
click at [729, 130] on div "Save to Staging S" at bounding box center [719, 124] width 133 height 13
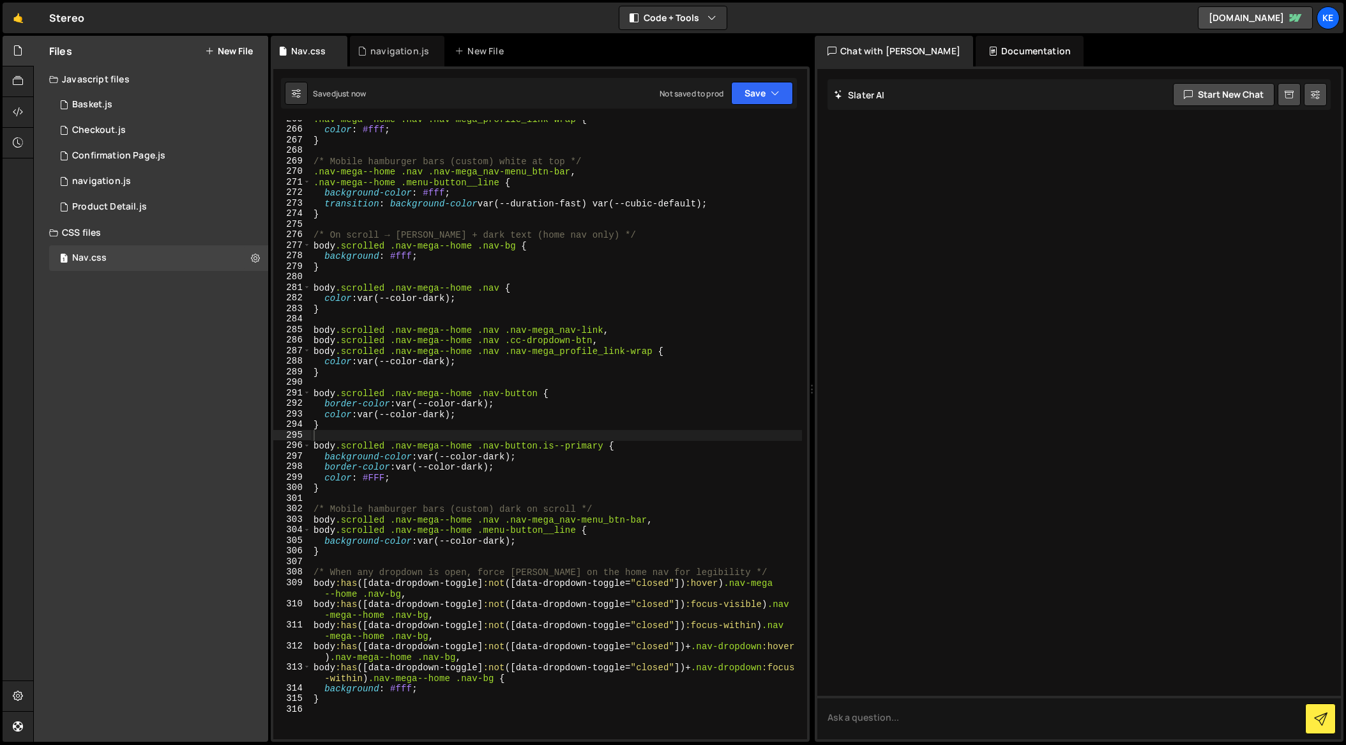
click at [531, 216] on div ".nav-mega--home .nav .nav-mega_profile_link-wrap { color : #fff ; } /* Mobile h…" at bounding box center [556, 434] width 491 height 640
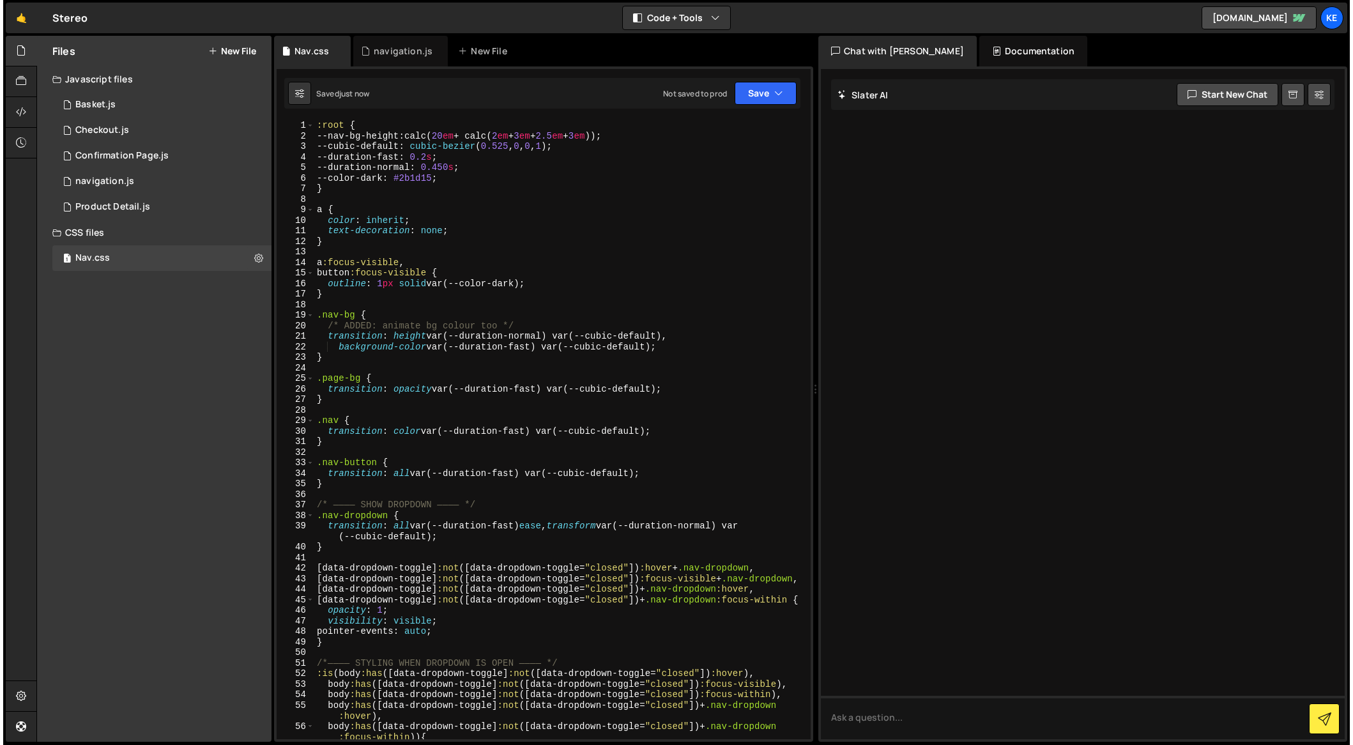
scroll to position [0, 0]
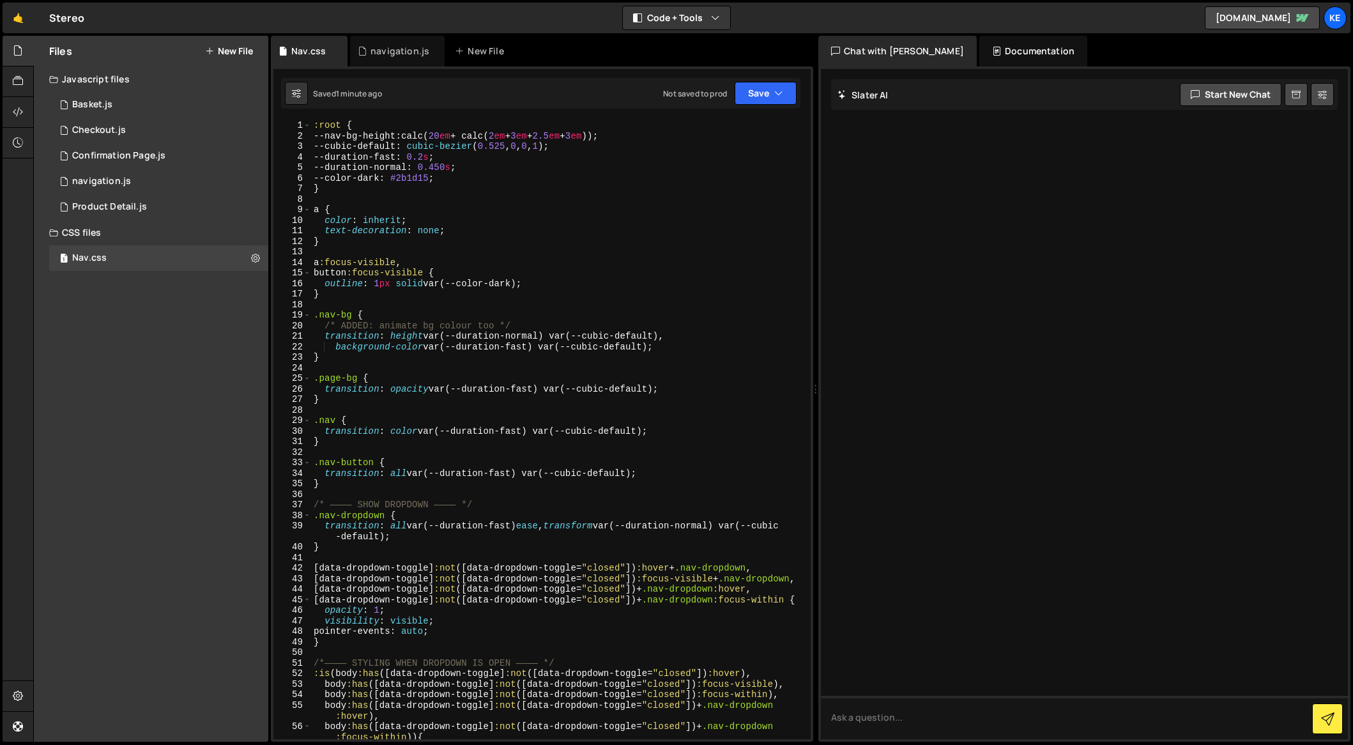
click at [422, 196] on div ":root { --nav-bg-height : calc( 20 em + calc( 2 em + 3 em + 2.5 em + 3 em )) ; …" at bounding box center [558, 440] width 494 height 640
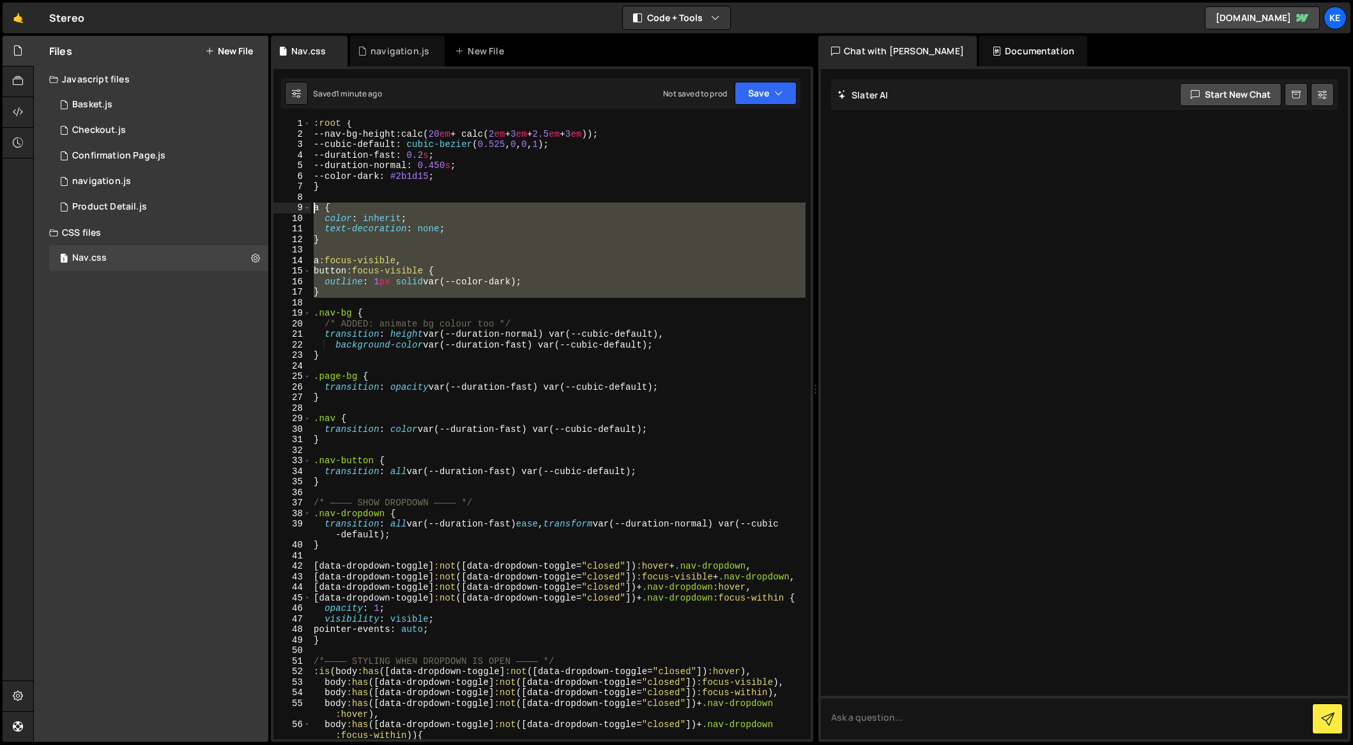
drag, startPoint x: 337, startPoint y: 300, endPoint x: 287, endPoint y: 204, distance: 108.3
click at [287, 204] on div "1 2 3 4 5 6 7 8 9 10 11 12 13 14 15 16 17 18 19 20 21 22 23 24 25 26 27 28 29 3…" at bounding box center [541, 429] width 537 height 619
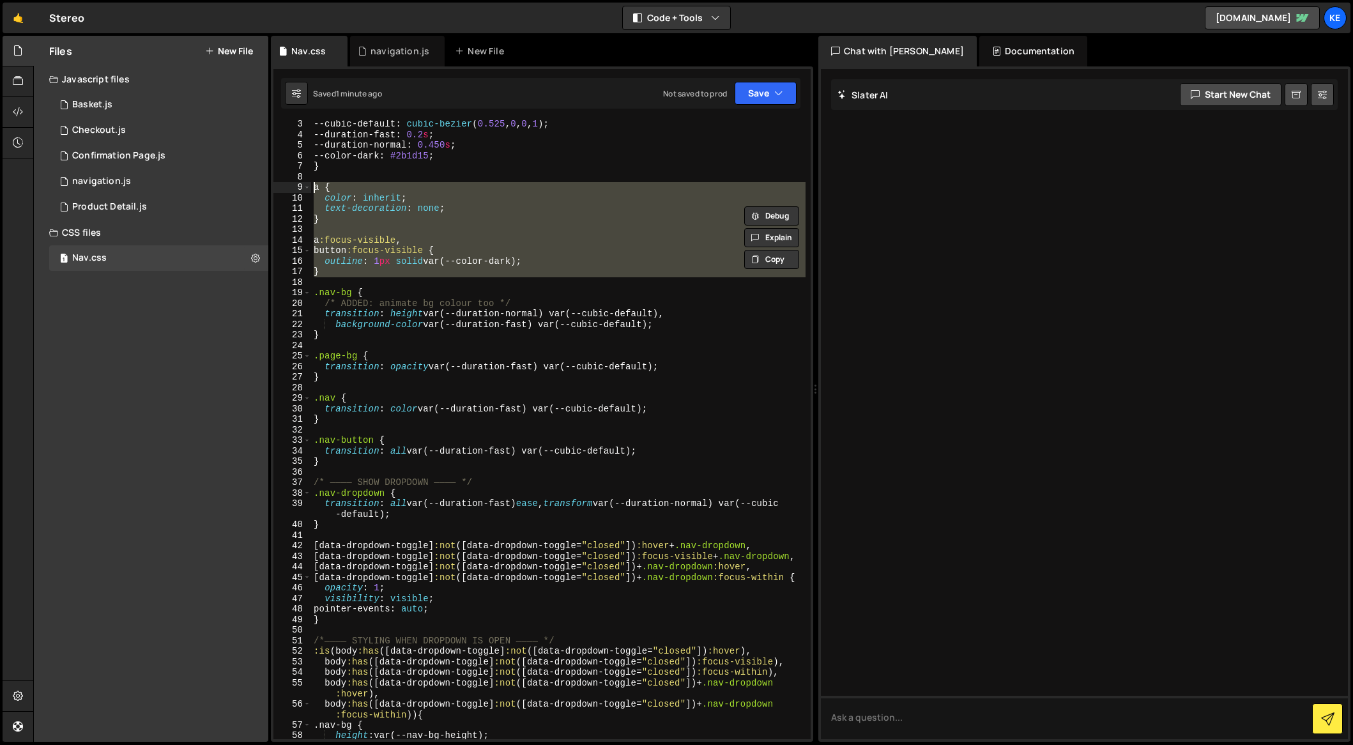
scroll to position [27, 0]
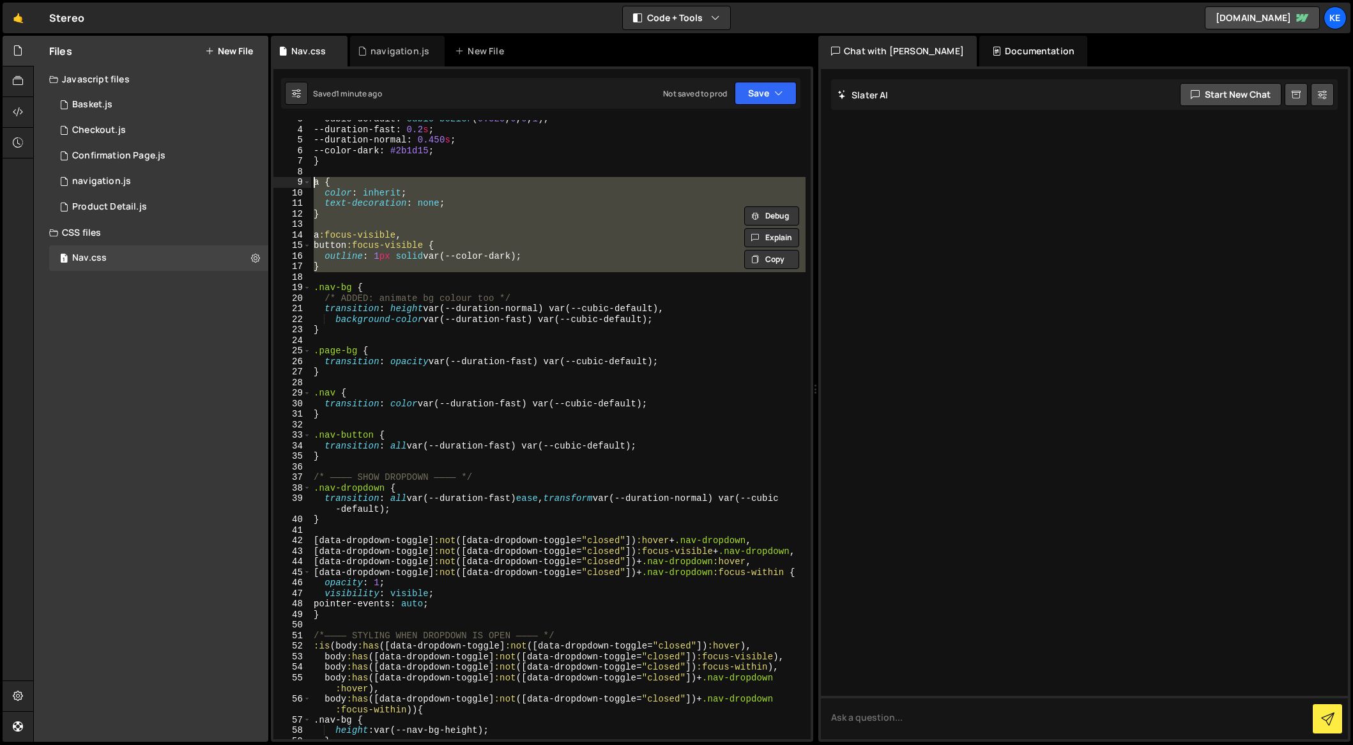
click at [505, 266] on div "--cubic-default : cubic-bezier ( 0.525 , 0 , 0 , 1 ) ; --duration-fast : 0.2 s …" at bounding box center [558, 429] width 494 height 619
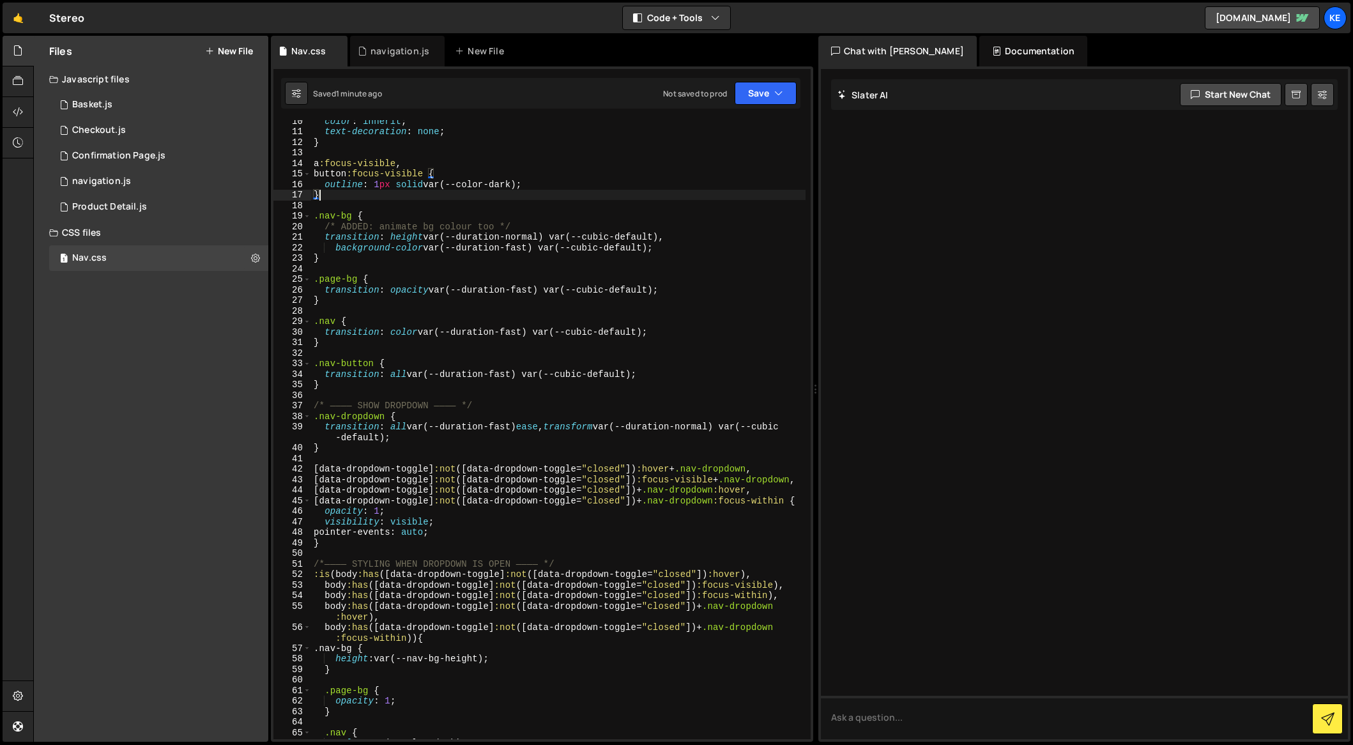
scroll to position [100, 0]
click at [335, 248] on div "color : inherit ; text-decoration : none ; } a :focus-visible , button :focus-v…" at bounding box center [558, 434] width 494 height 640
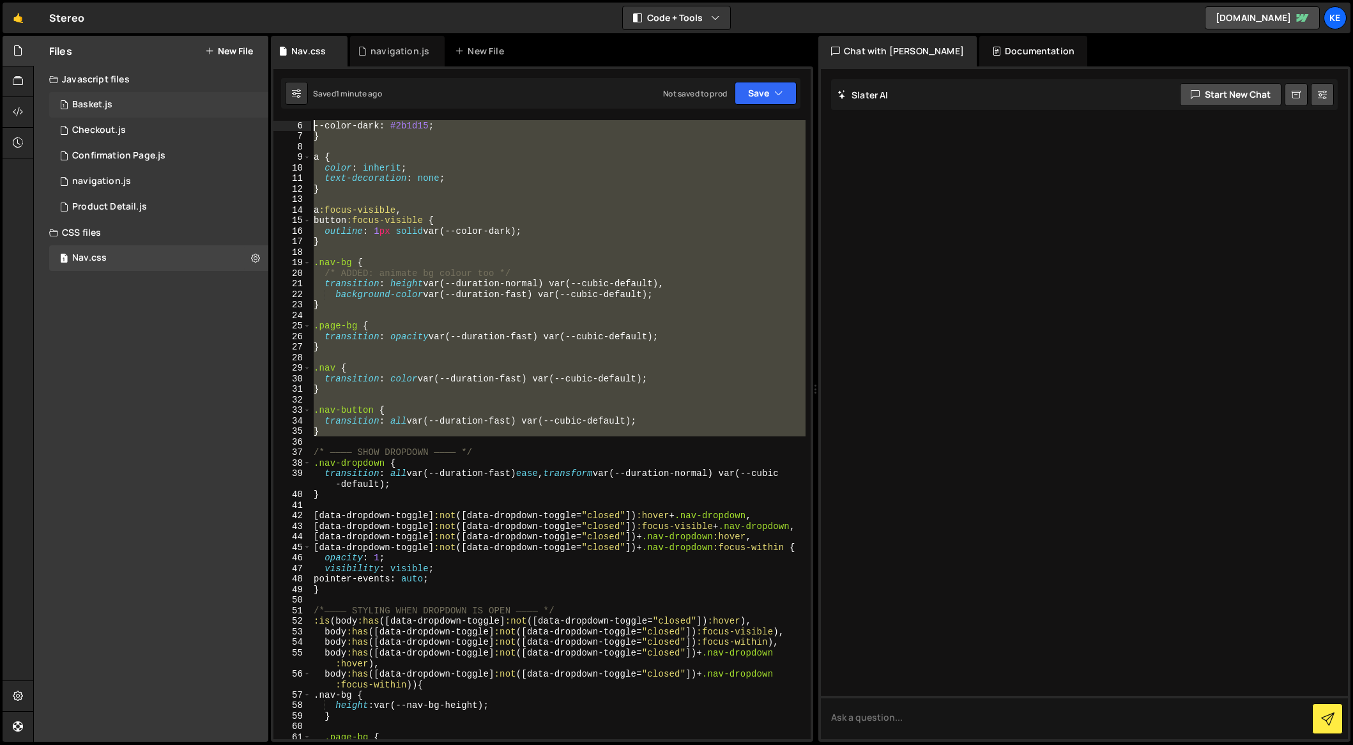
scroll to position [0, 0]
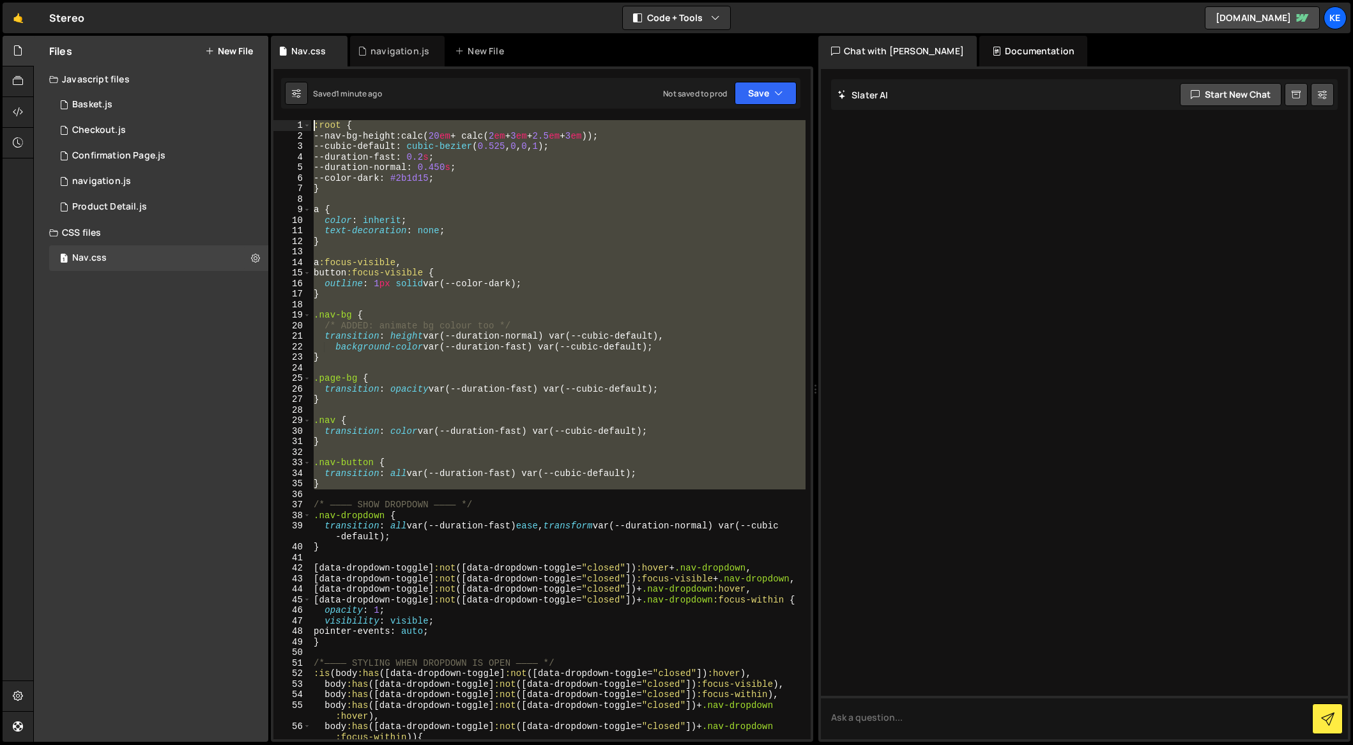
drag, startPoint x: 356, startPoint y: 422, endPoint x: 360, endPoint y: 235, distance: 186.5
click at [256, 113] on div "Files New File Javascript files 1 Basket.js 0 1 Checkout.js 0 1 Confirmation Pa…" at bounding box center [693, 389] width 1320 height 706
click at [489, 337] on div ":root { --nav-bg-height : calc( 20 em + calc( 2 em + 3 em + 2.5 em + 3 em )) ; …" at bounding box center [558, 429] width 494 height 619
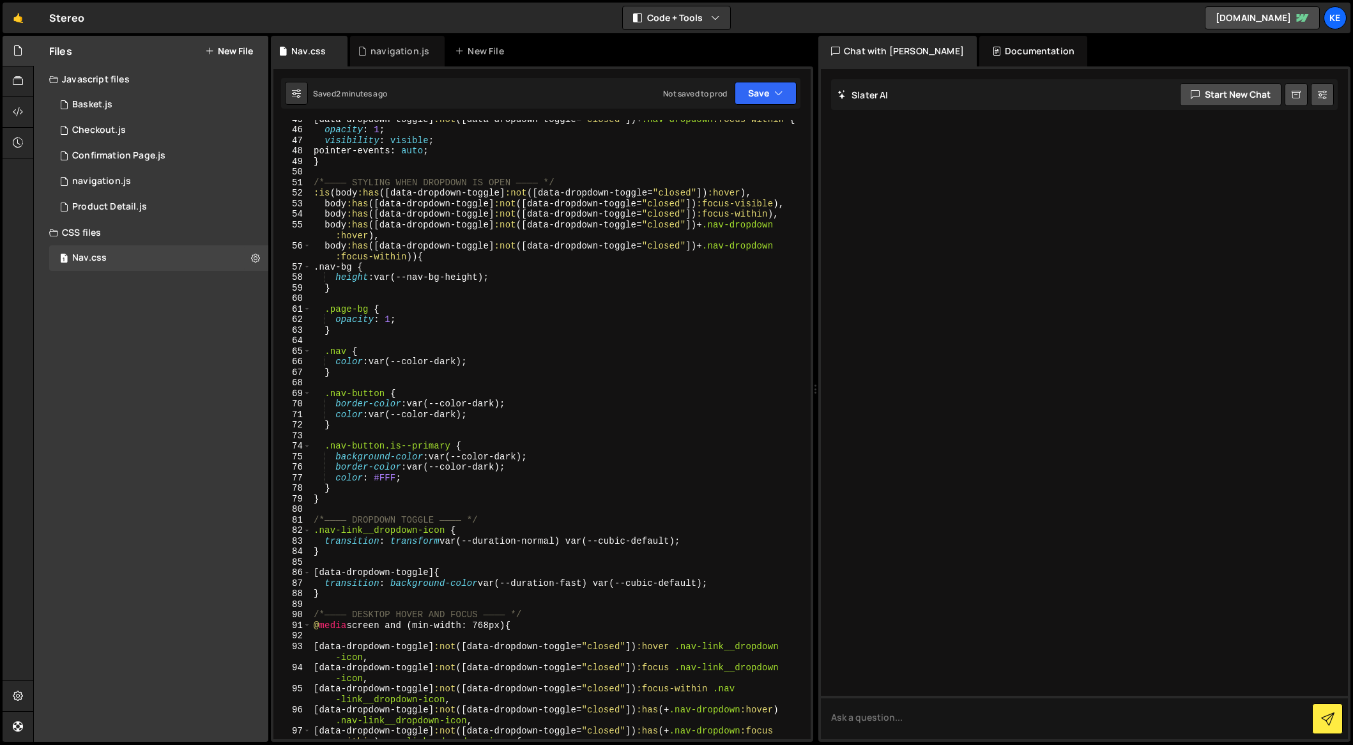
scroll to position [482, 0]
drag, startPoint x: 368, startPoint y: 306, endPoint x: 331, endPoint y: 305, distance: 37.1
click at [331, 305] on div "[ data-dropdown-toggle ] :not ([ data-dropdown-toggle = " closed " ])+ .nav-dro…" at bounding box center [558, 437] width 494 height 651
click at [492, 411] on div "[ data-dropdown-toggle ] :not ([ data-dropdown-toggle = " closed " ])+ .nav-dro…" at bounding box center [558, 437] width 494 height 651
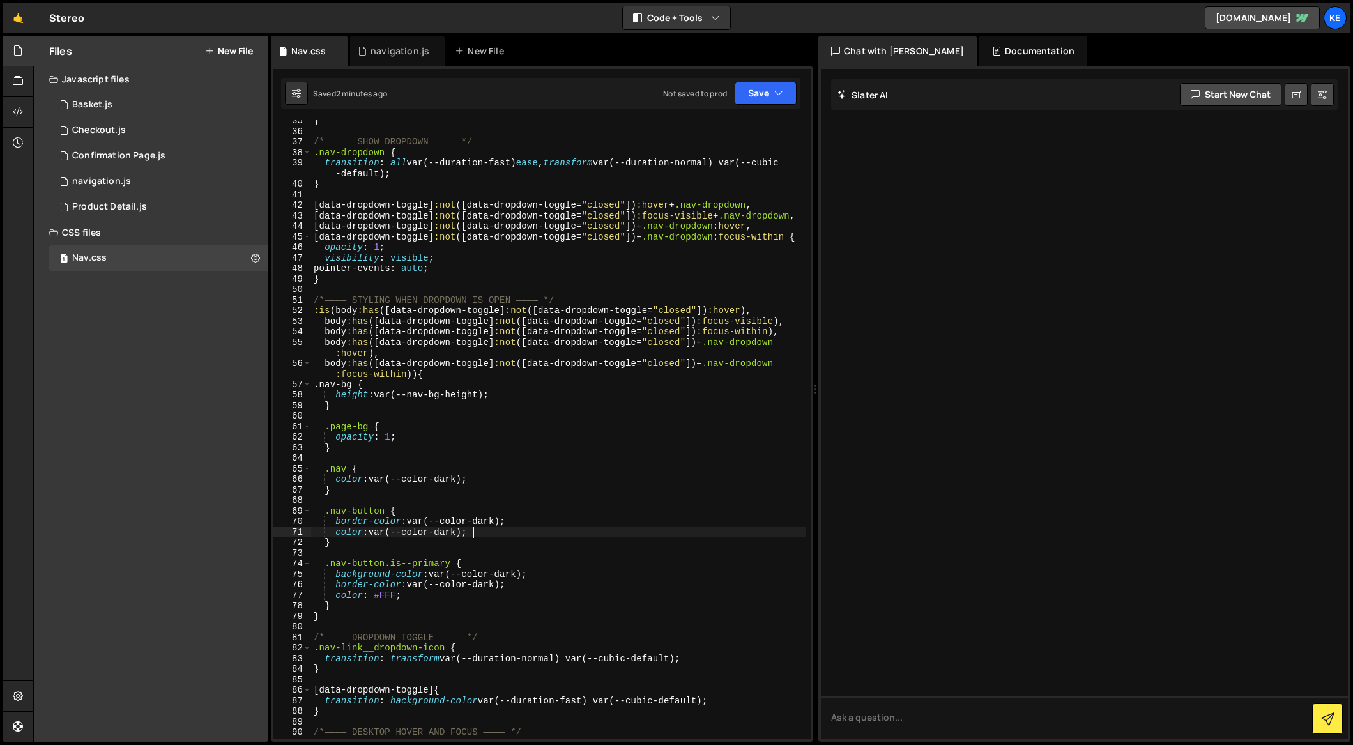
scroll to position [363, 0]
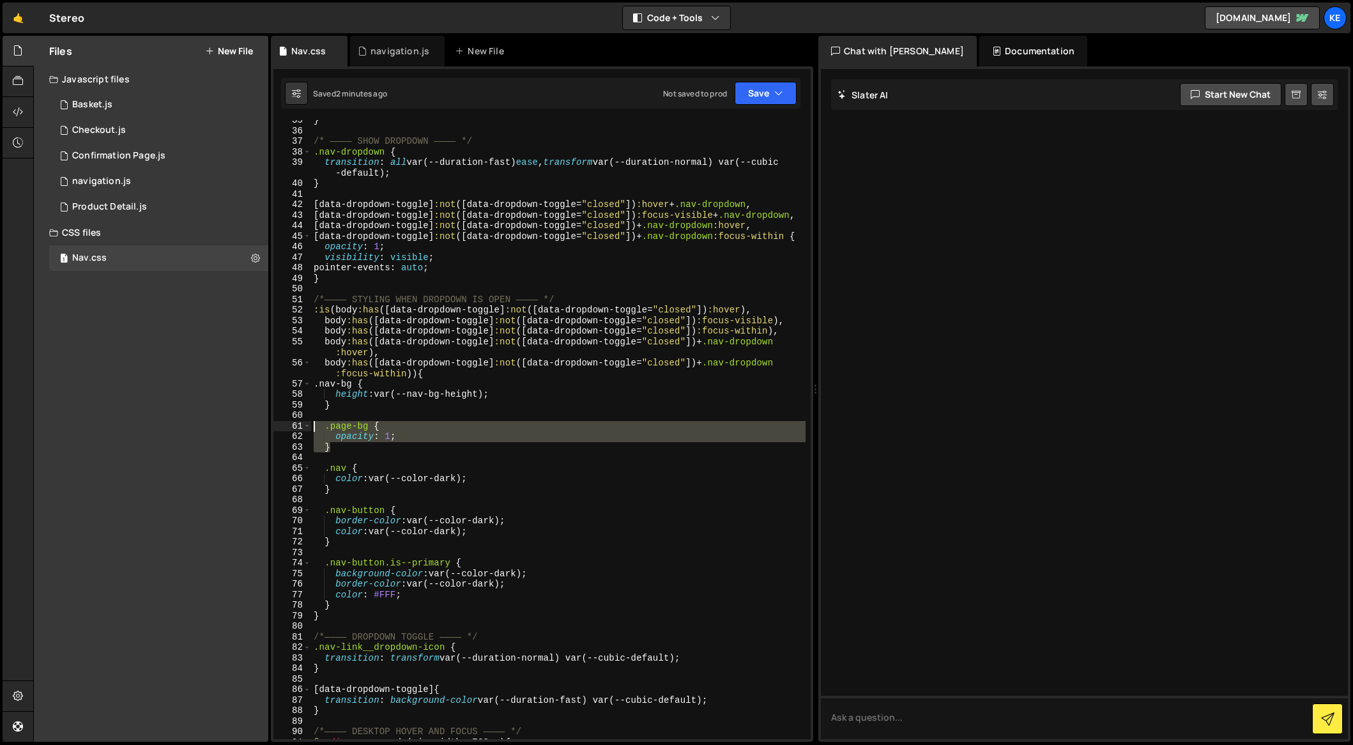
drag, startPoint x: 335, startPoint y: 441, endPoint x: 392, endPoint y: 424, distance: 59.2
click at [298, 425] on div "color: var(--color-dark); 35 36 37 38 39 40 41 42 43 44 45 46 47 48 49 50 51 52…" at bounding box center [541, 429] width 537 height 619
click at [559, 423] on div "} /* ———— SHOW DROPDOWN ———— */ .nav-dropdown { transition : all var(--duration…" at bounding box center [558, 429] width 494 height 619
type textarea ".page-bg {"
